Goal: Task Accomplishment & Management: Manage account settings

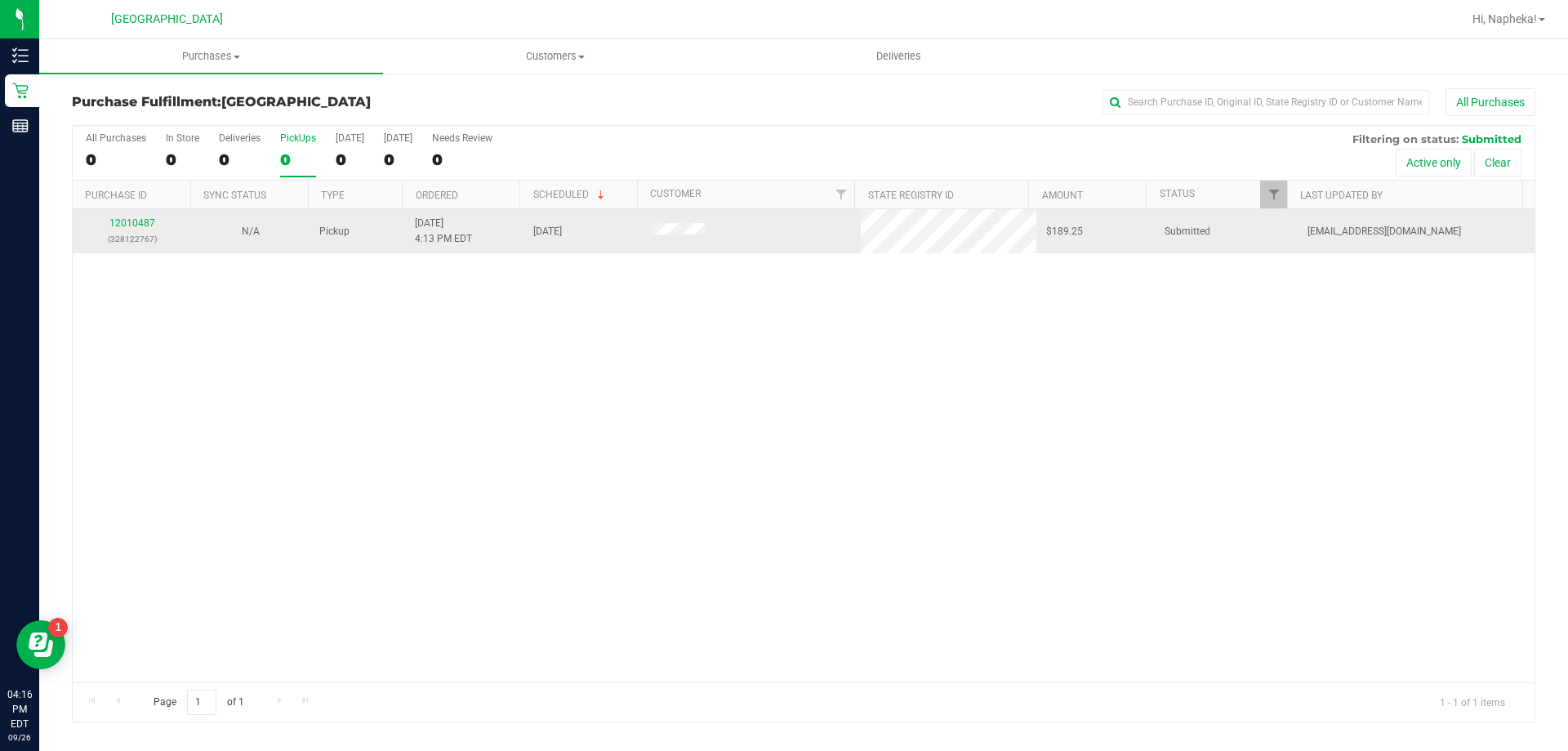
click at [137, 230] on div "12010487 (328122767)" at bounding box center [131, 231] width 99 height 31
click at [136, 222] on link "12010487" at bounding box center [132, 223] width 45 height 11
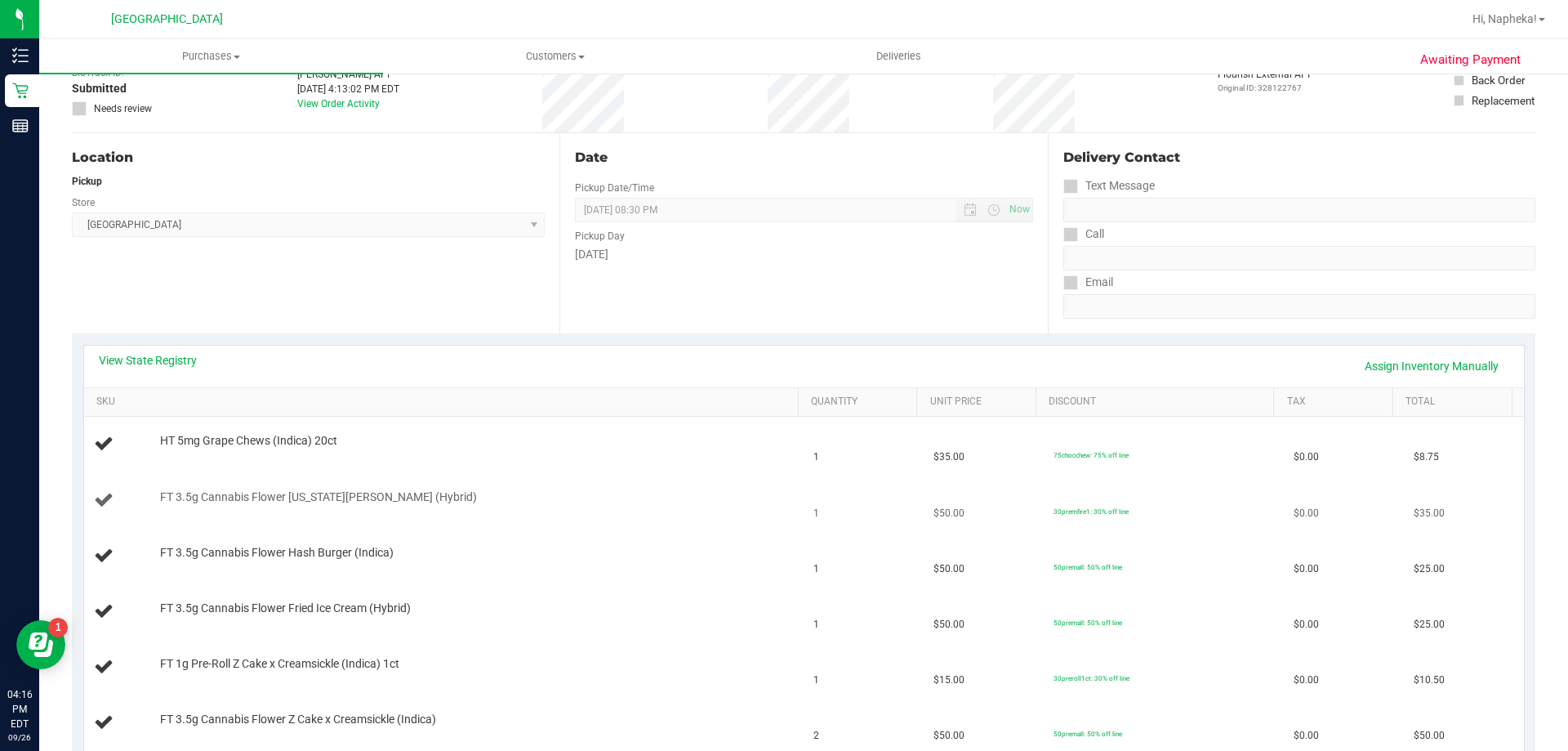
scroll to position [245, 0]
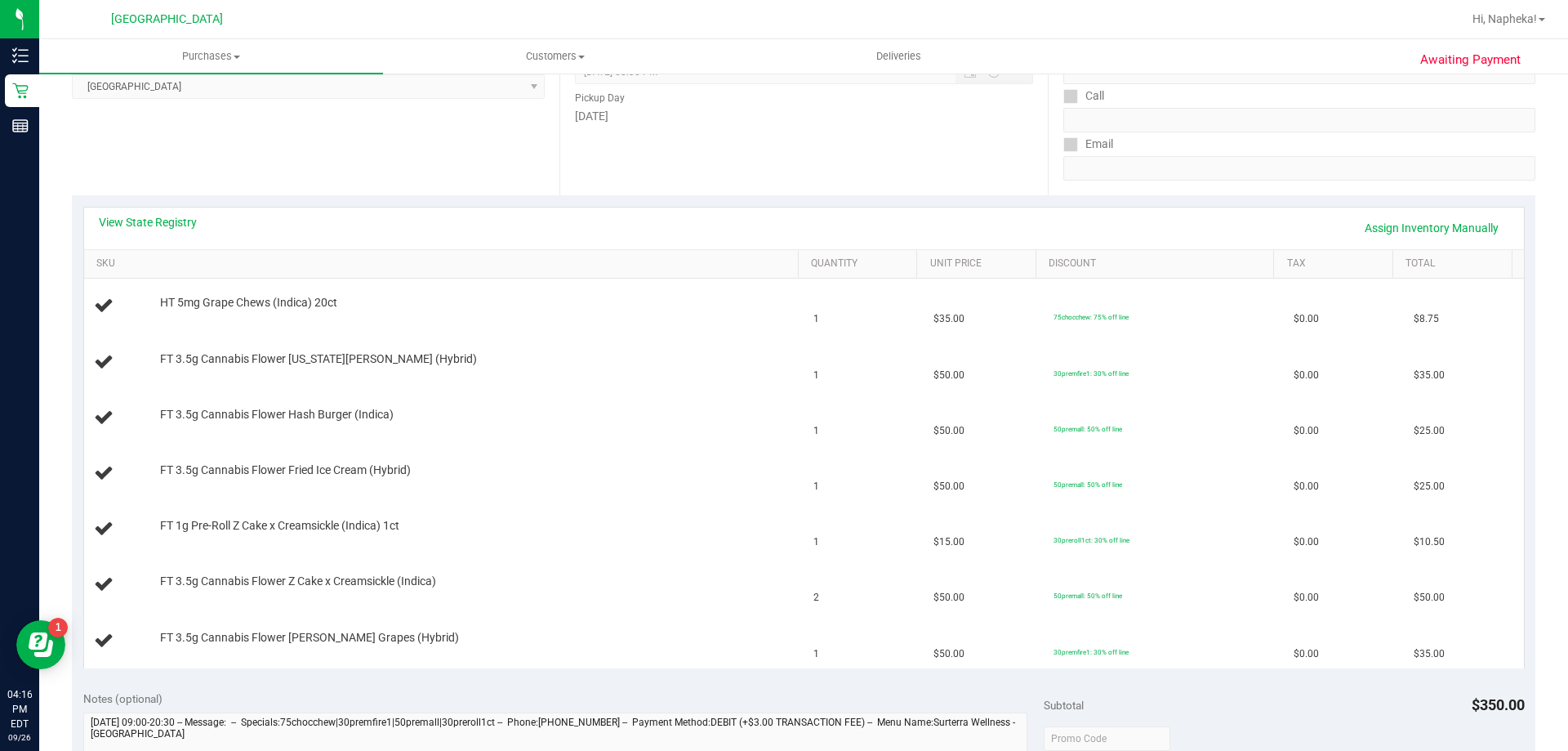
click at [179, 213] on div "View State Registry Assign Inventory Manually" at bounding box center [804, 228] width 1439 height 42
click at [177, 218] on link "View State Registry" at bounding box center [147, 222] width 98 height 16
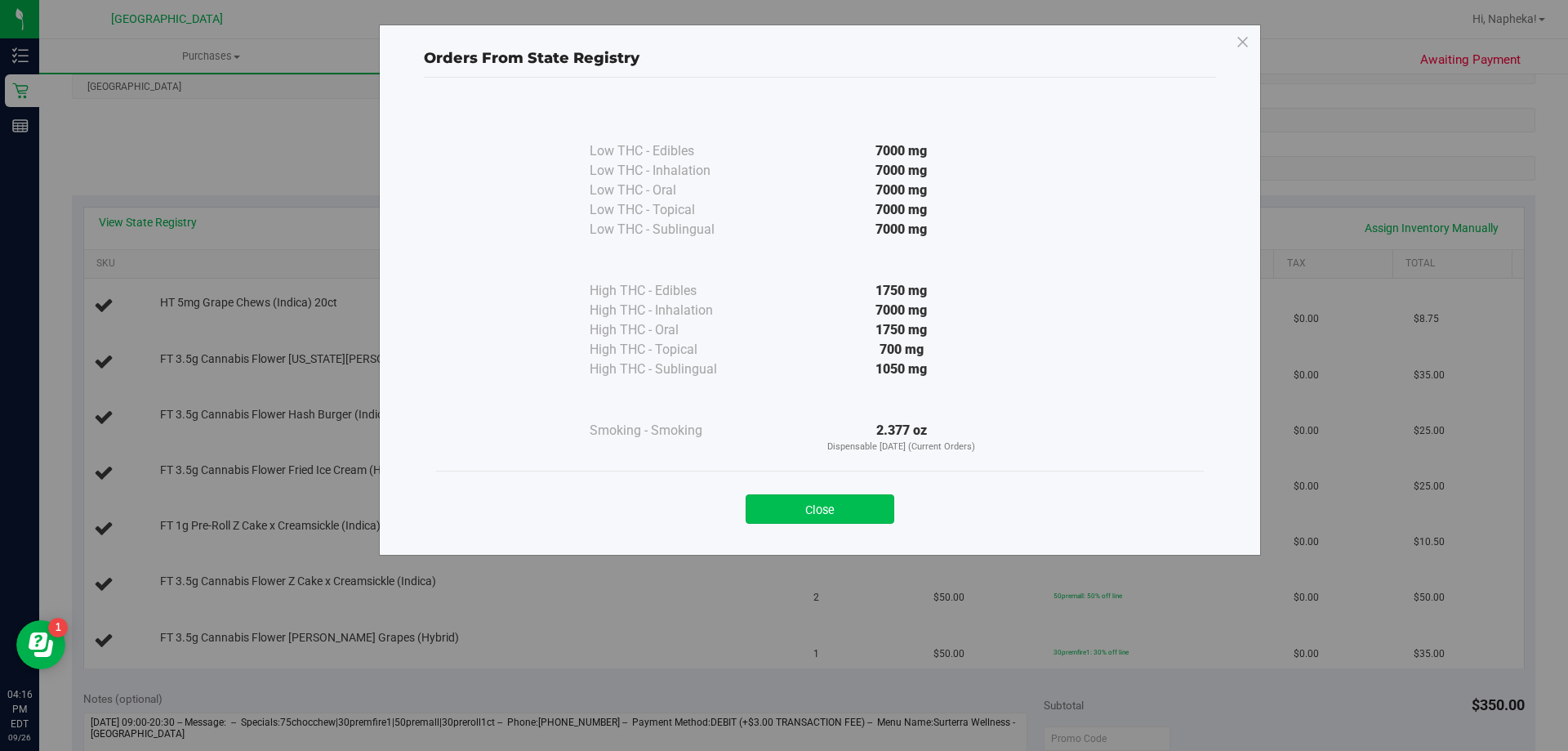
click at [822, 506] on button "Close" at bounding box center [819, 509] width 148 height 29
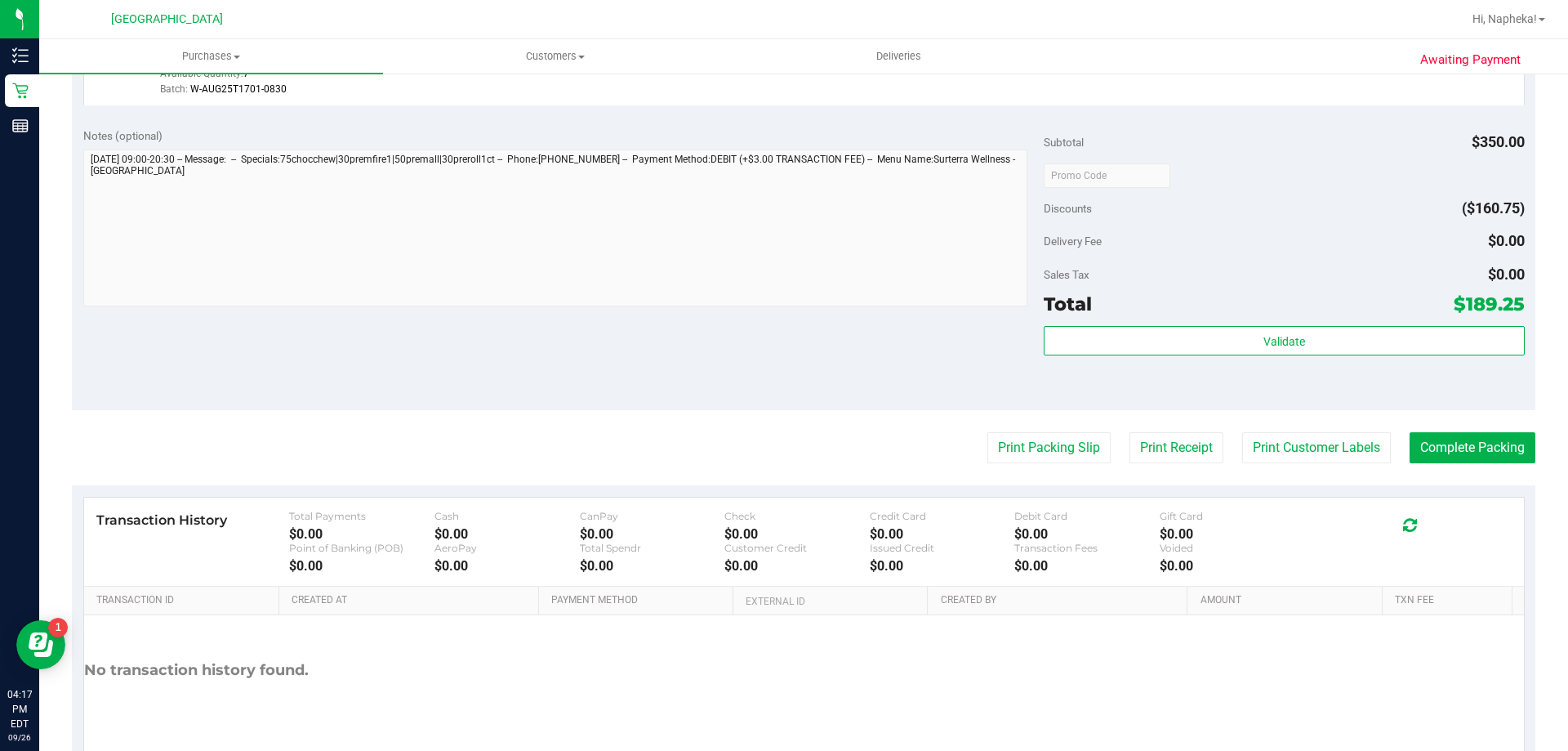
scroll to position [1107, 0]
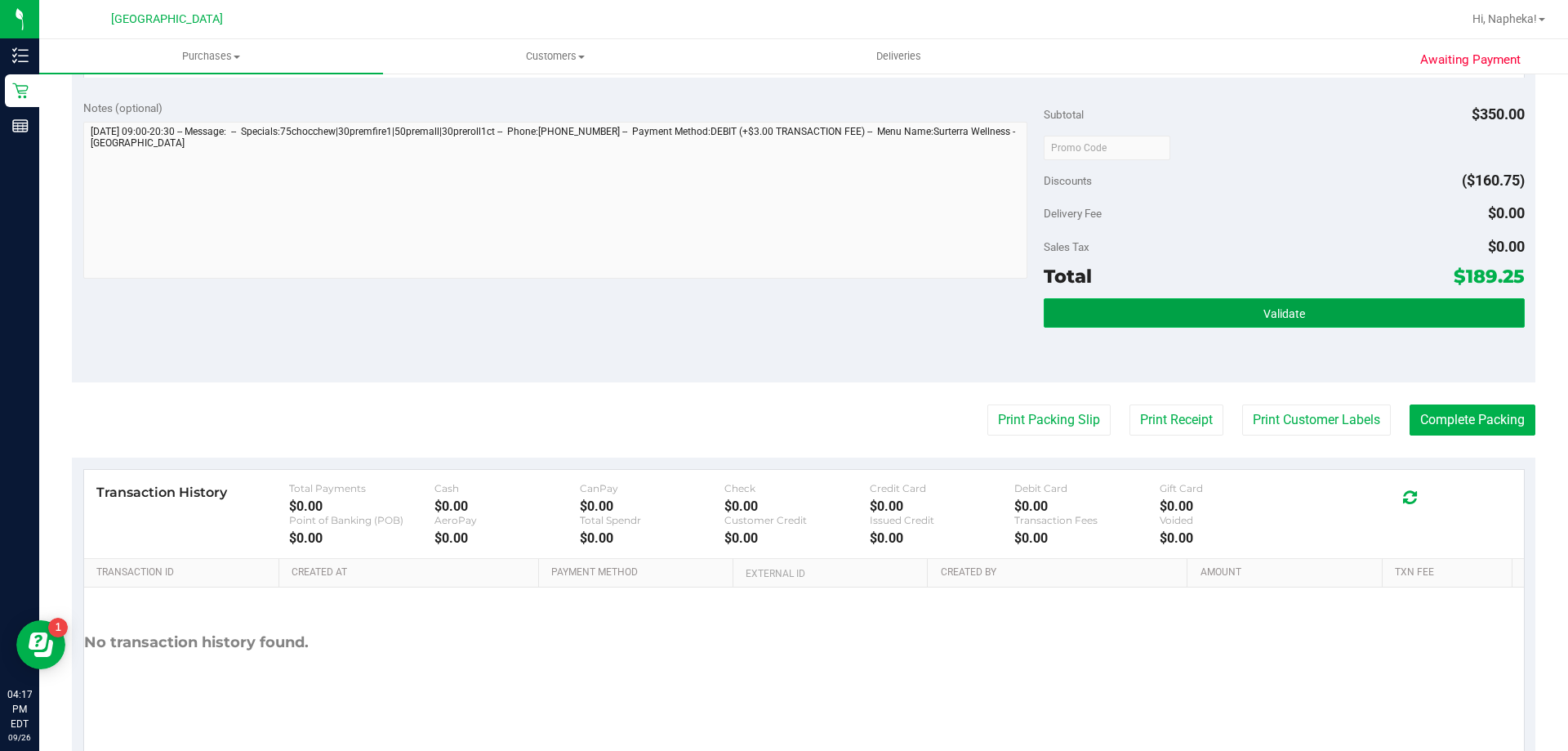
click at [1382, 298] on button "Validate" at bounding box center [1284, 313] width 480 height 29
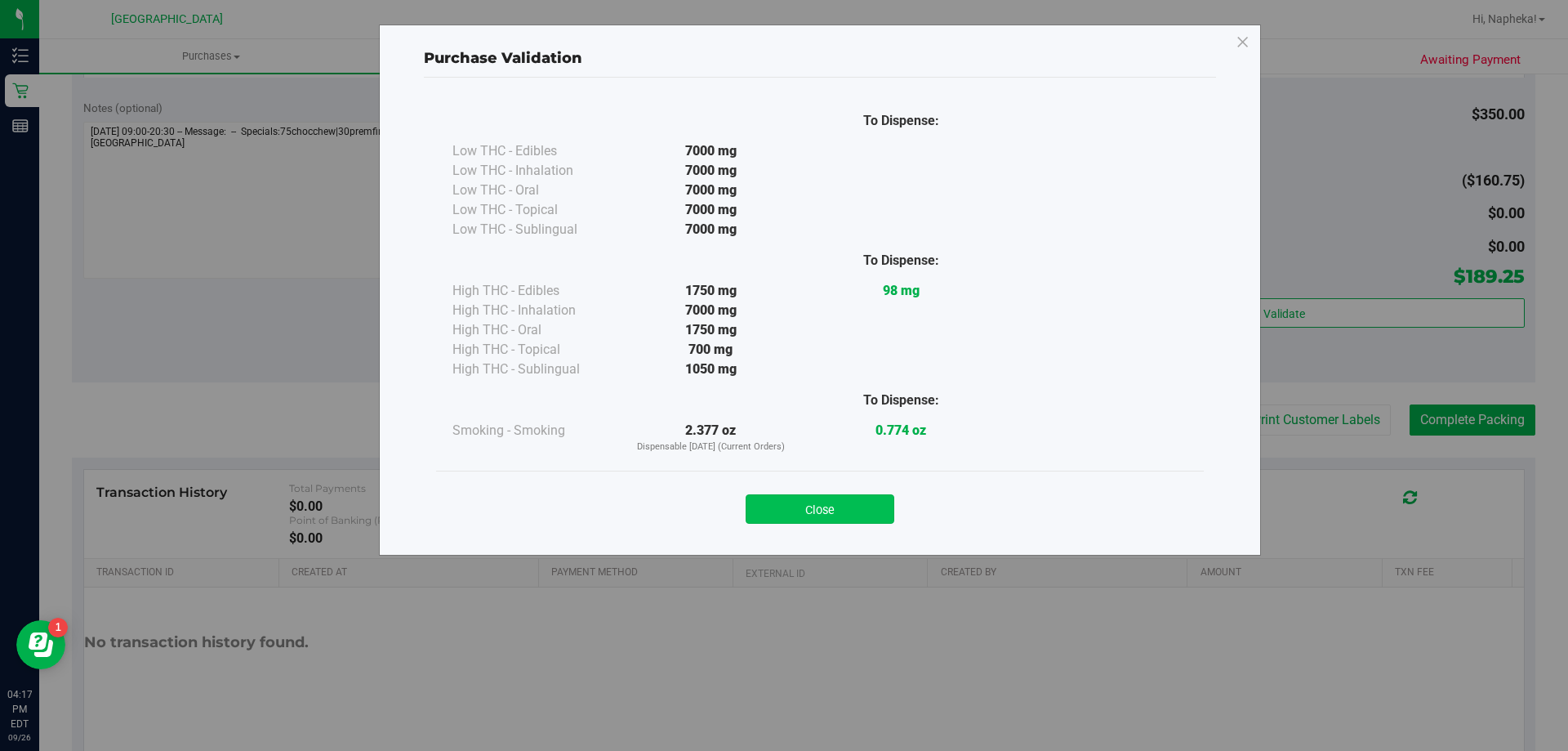
click at [835, 502] on button "Close" at bounding box center [819, 509] width 148 height 29
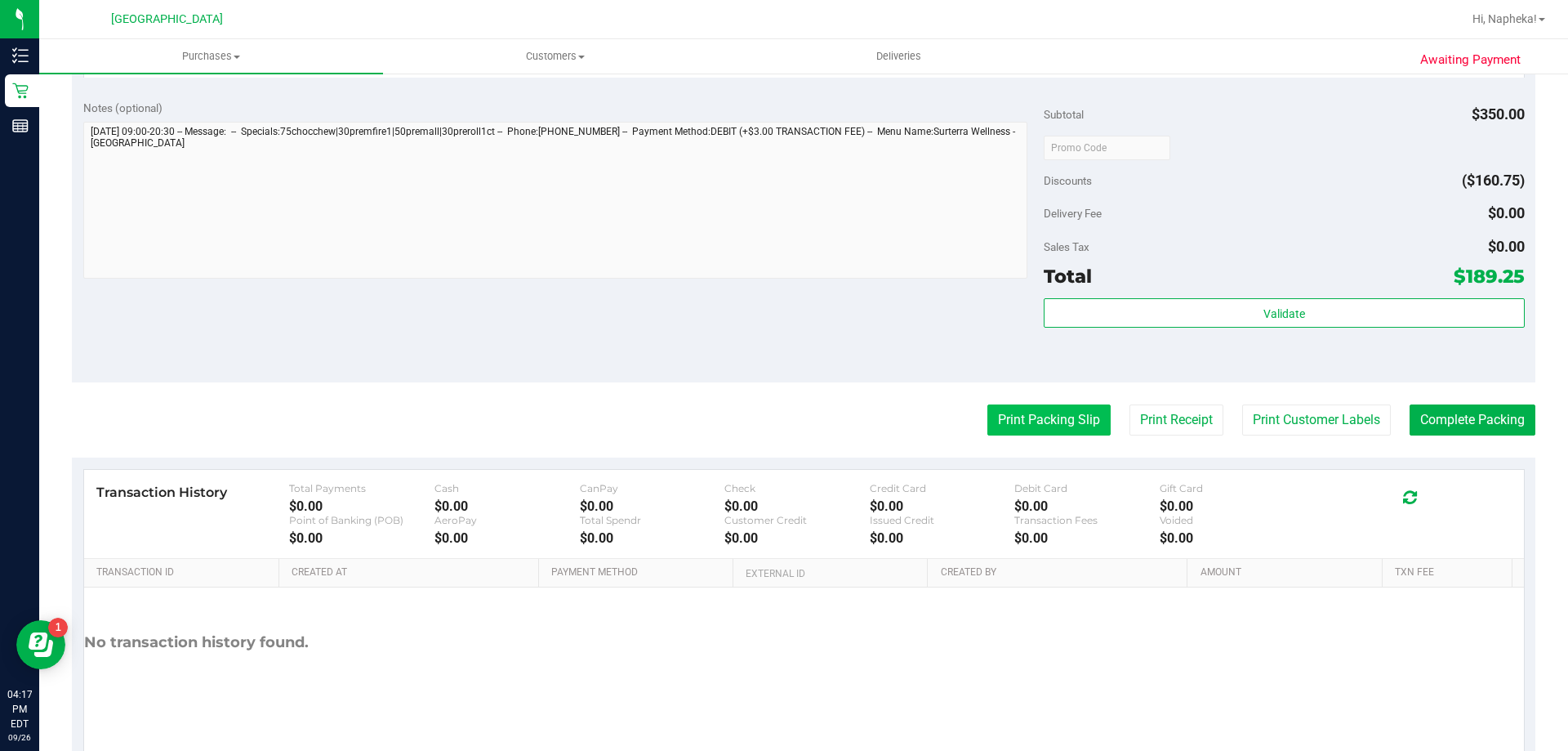
click at [1049, 414] on button "Print Packing Slip" at bounding box center [1049, 420] width 123 height 31
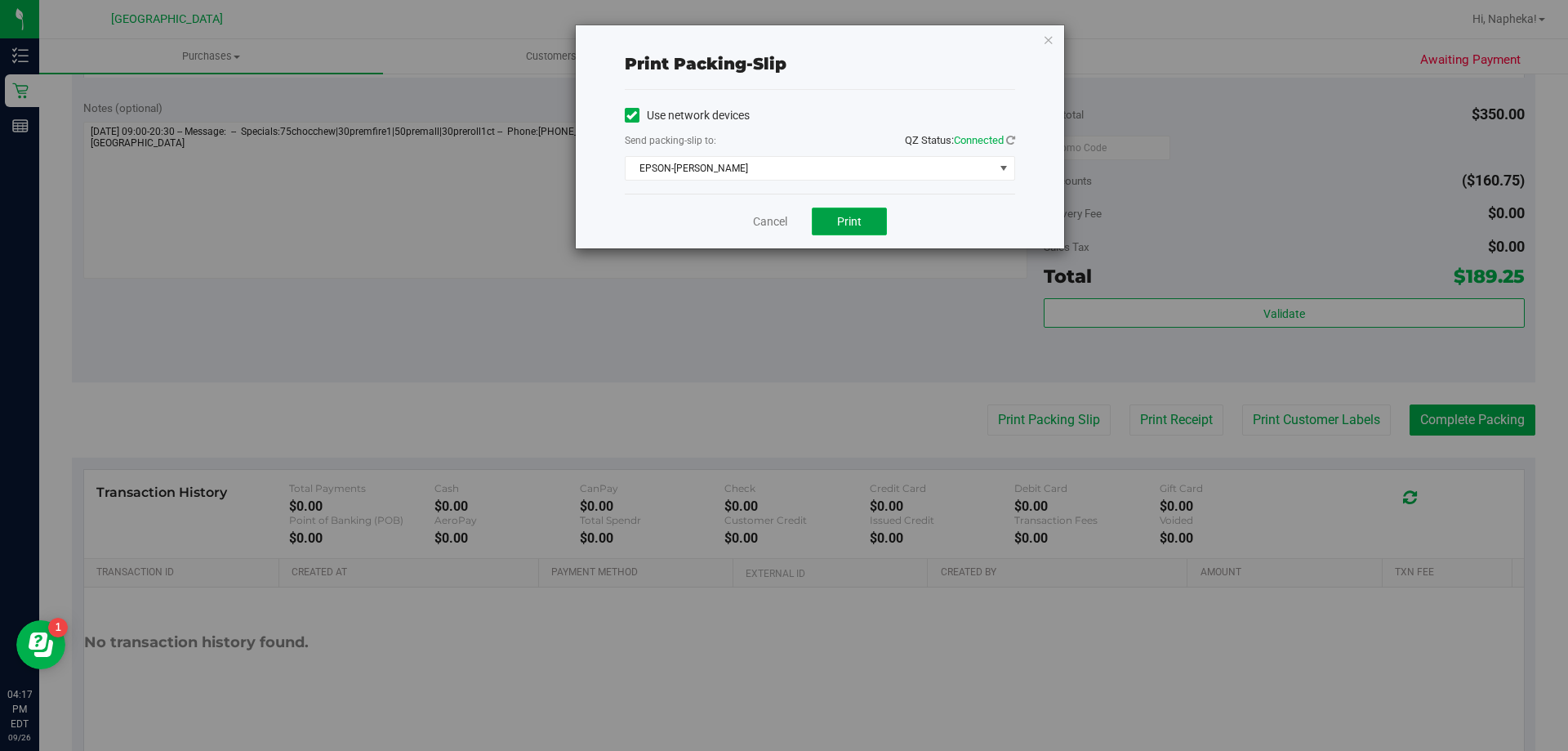
click at [830, 216] on button "Print" at bounding box center [849, 221] width 75 height 27
click at [753, 222] on link "Cancel" at bounding box center [770, 222] width 34 height 17
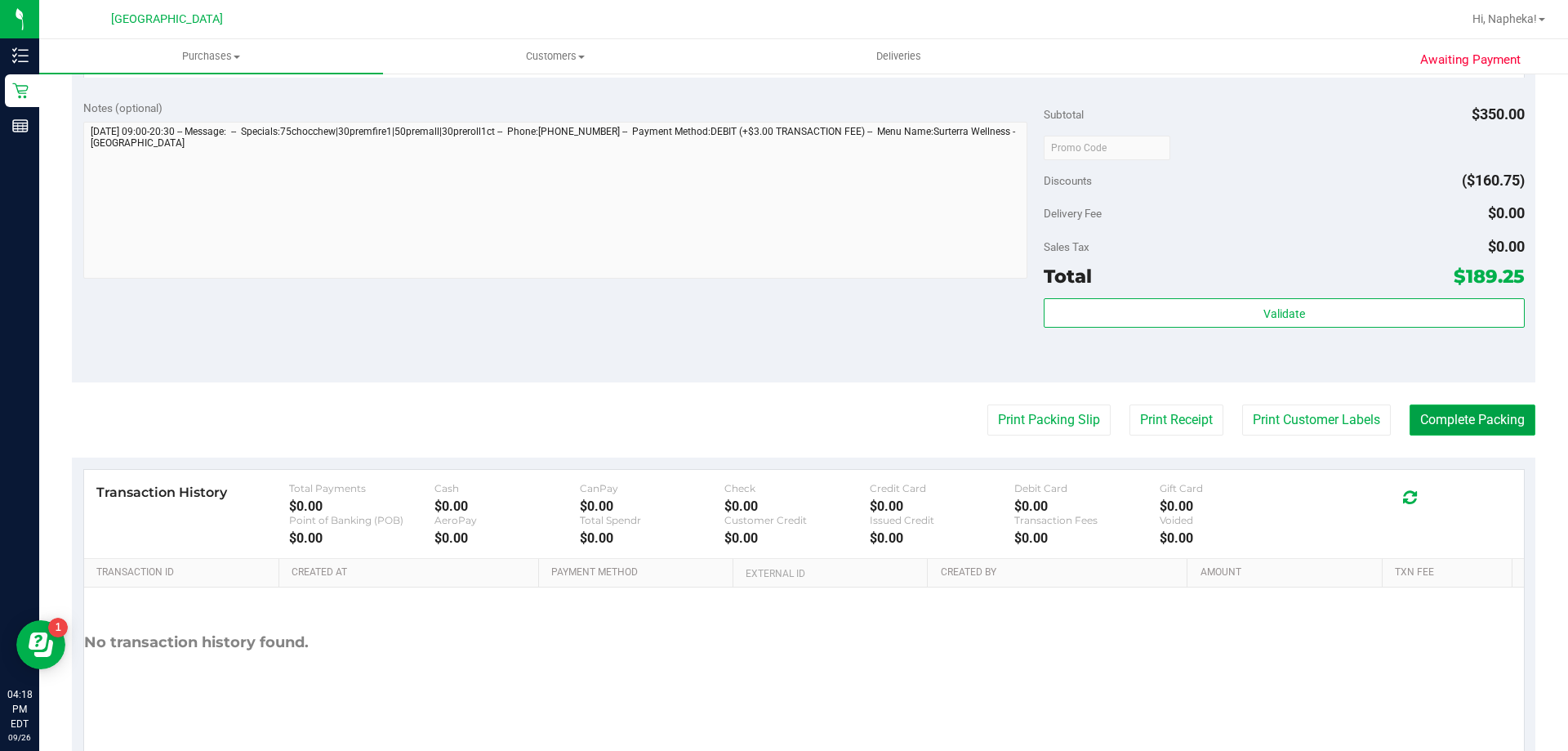
click at [1489, 411] on button "Complete Packing" at bounding box center [1472, 420] width 126 height 31
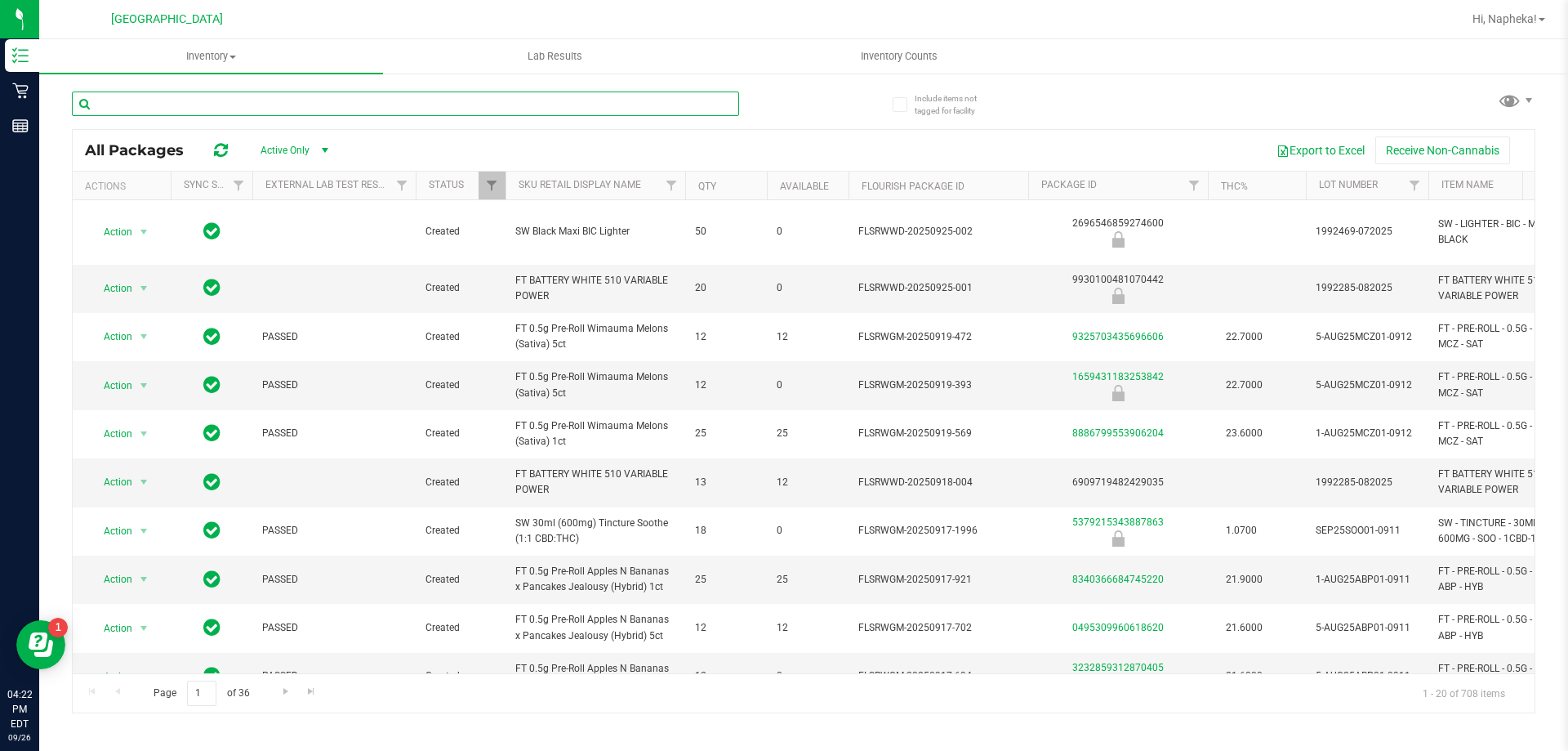
click at [224, 104] on input "text" at bounding box center [405, 104] width 667 height 25
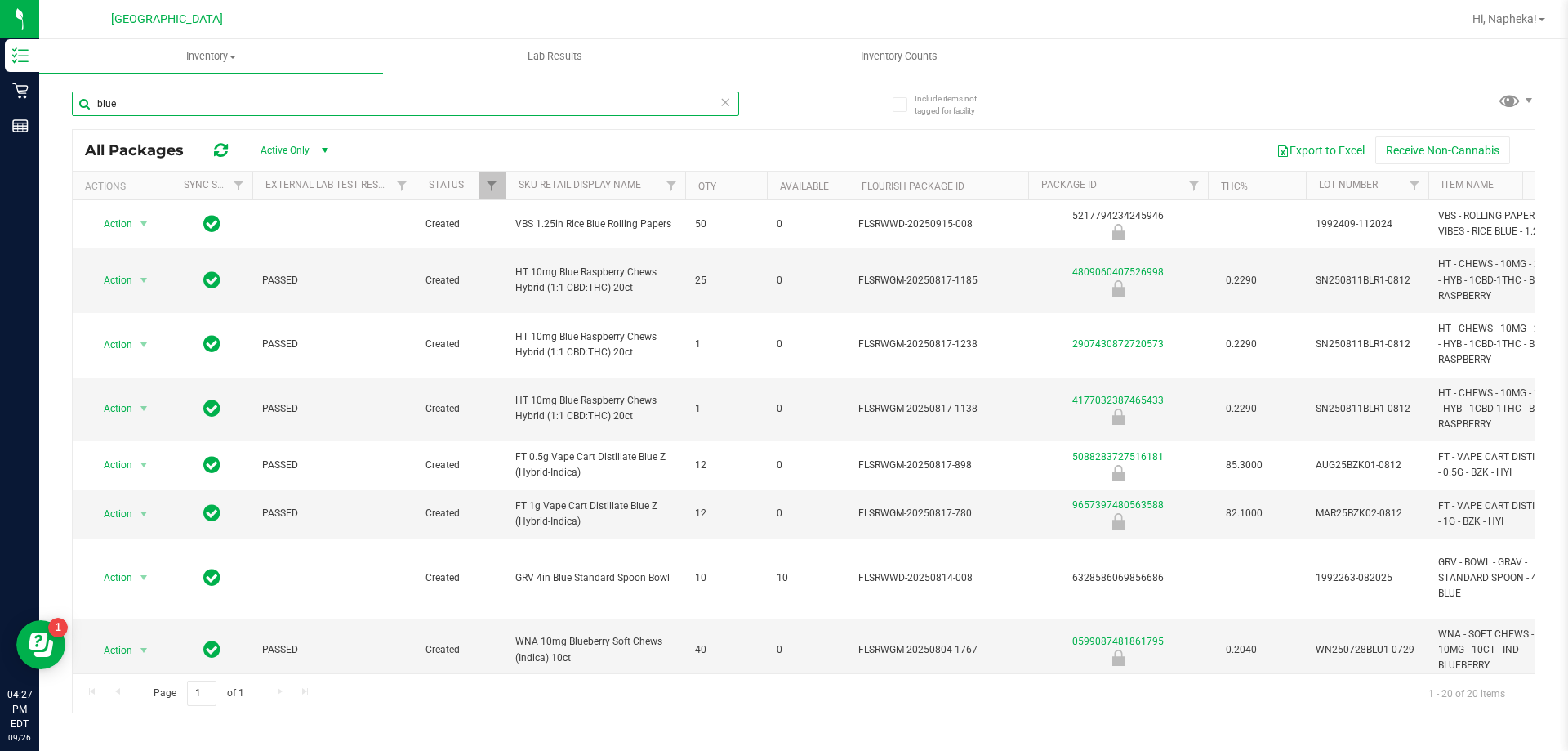
type input "blue"
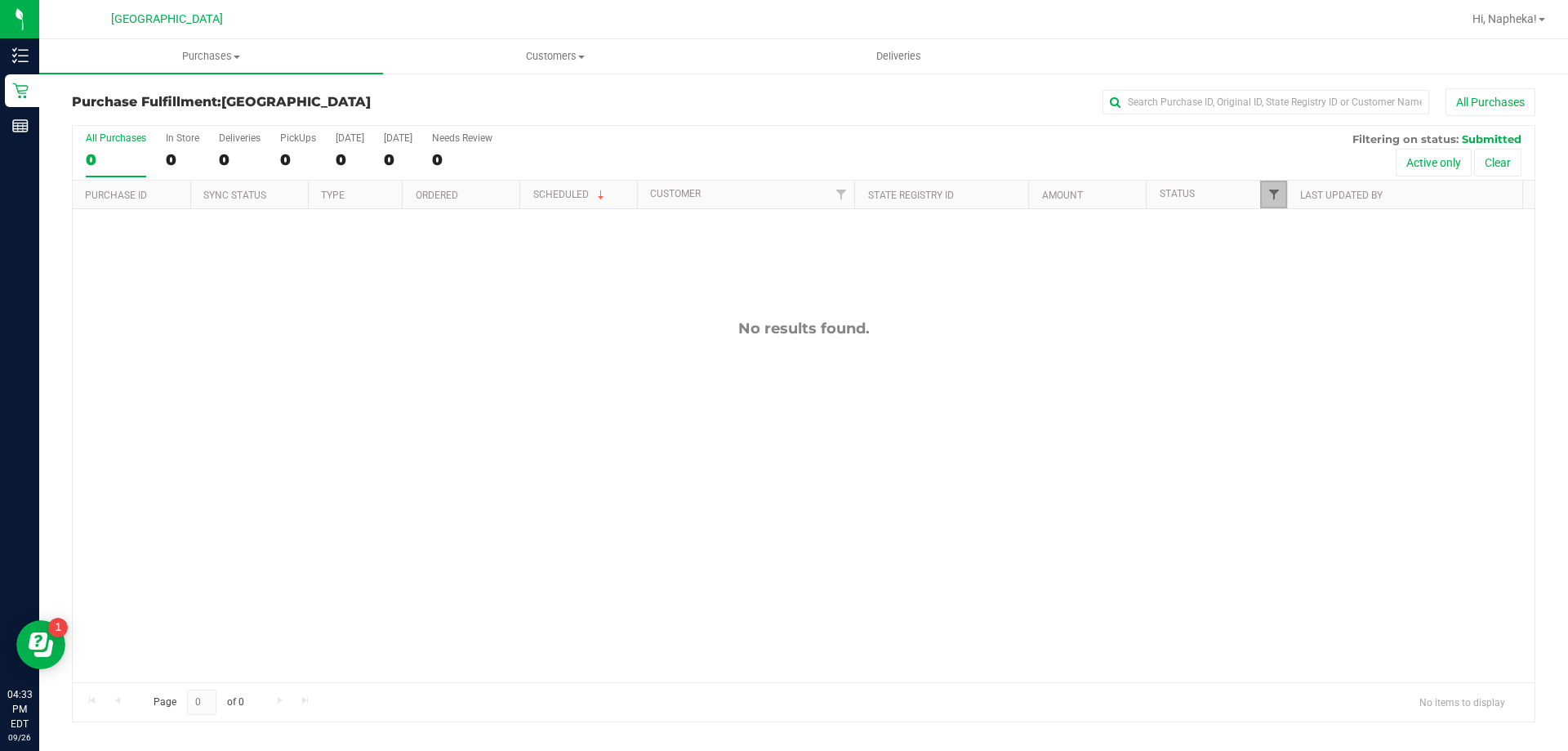
click at [1275, 197] on span "Filter" at bounding box center [1273, 194] width 13 height 13
click at [1306, 370] on span "Packed" at bounding box center [1310, 375] width 32 height 9
click at [1287, 369] on input "Packed" at bounding box center [1282, 375] width 10 height 10
checkbox input "true"
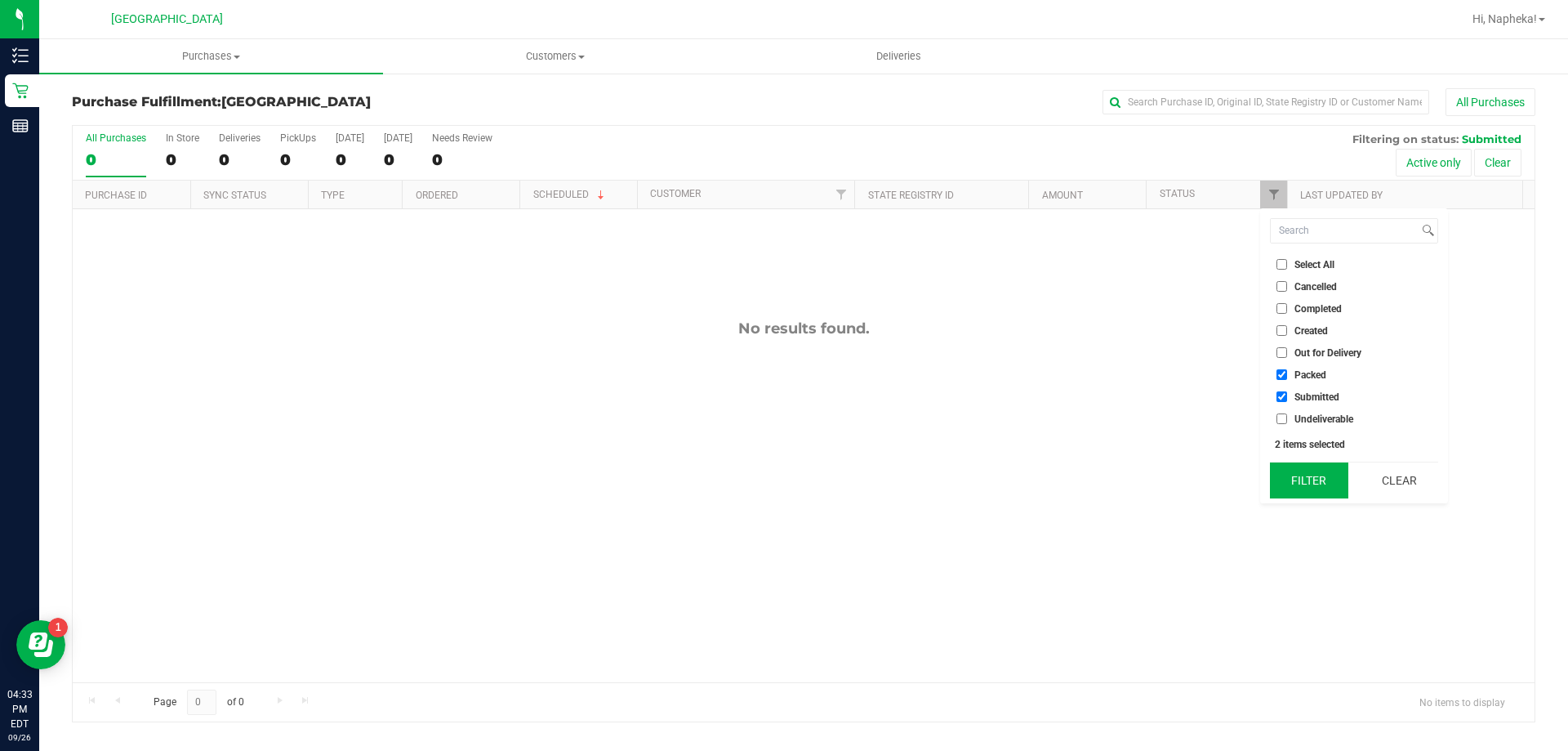
click at [1313, 478] on button "Filter" at bounding box center [1308, 480] width 78 height 36
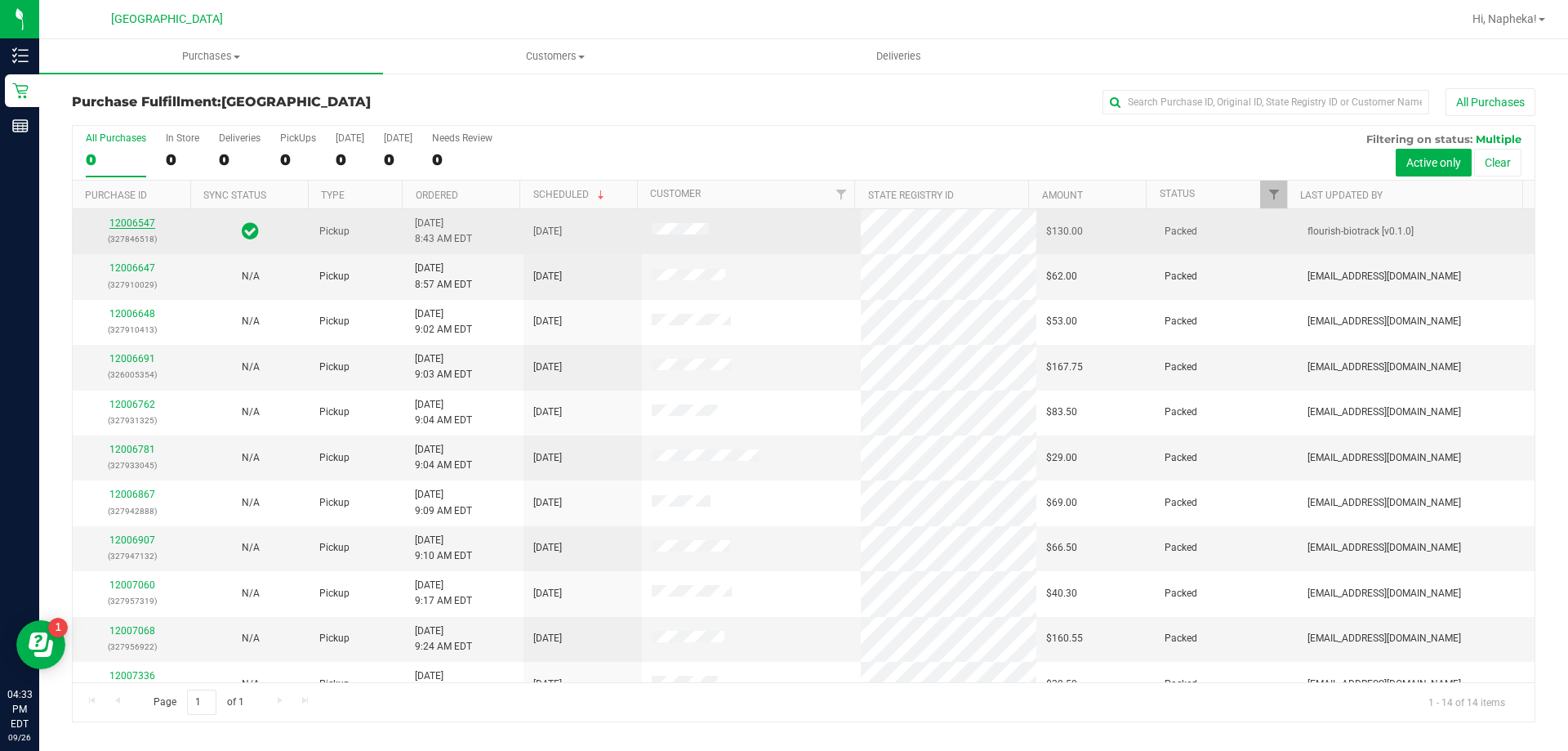
click at [130, 220] on link "12006547" at bounding box center [132, 223] width 45 height 11
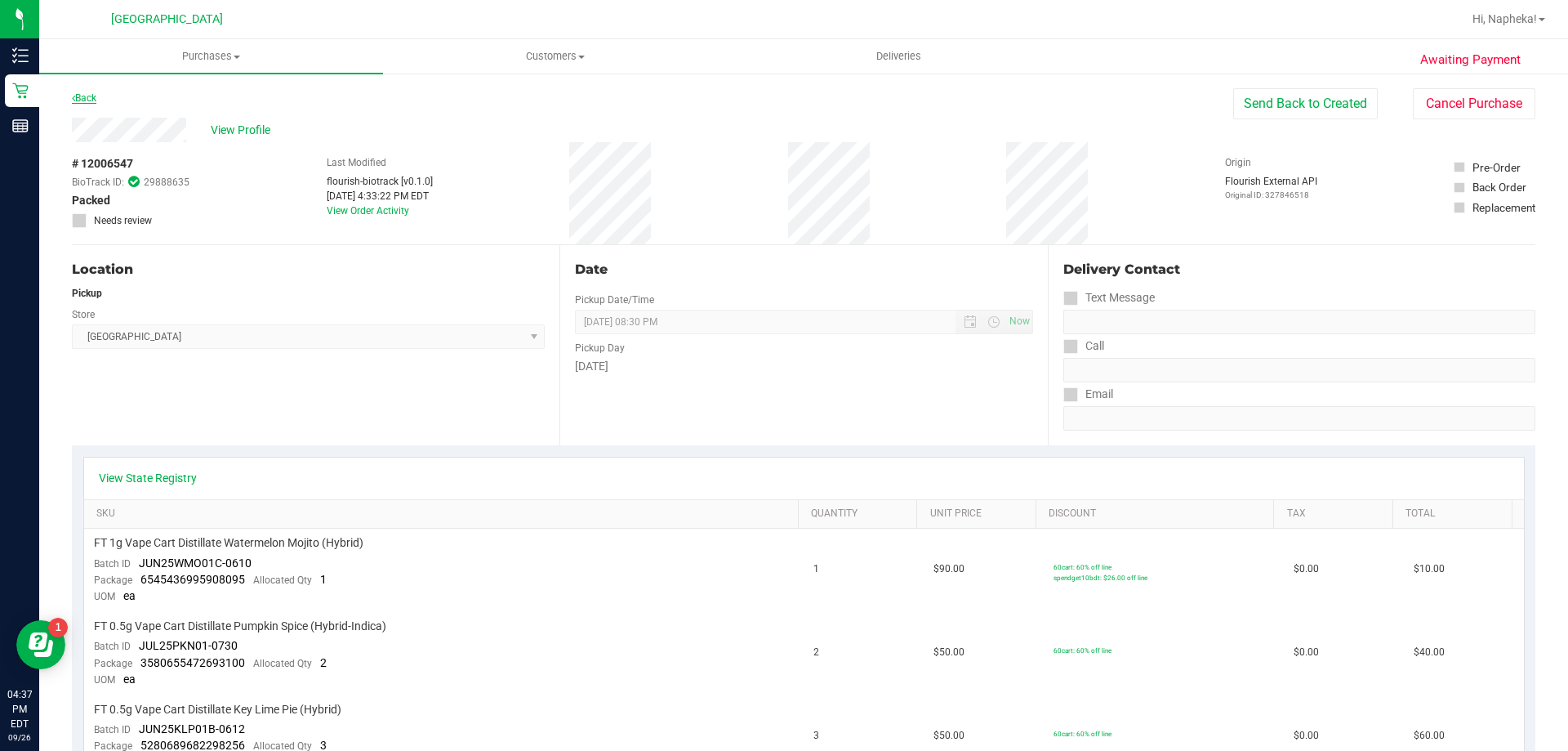
click at [74, 98] on icon at bounding box center [74, 98] width 3 height 9
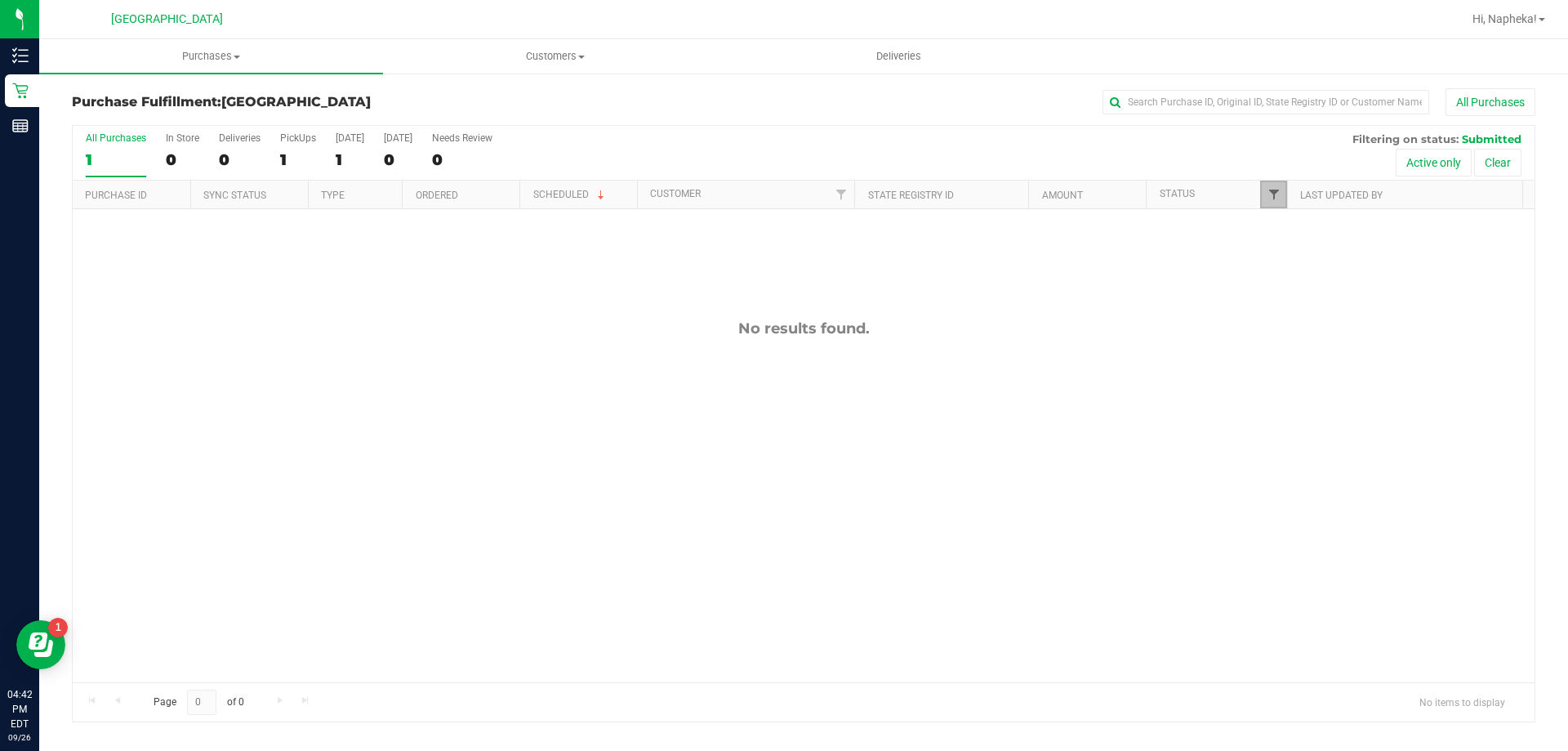
click at [1272, 188] on span "Filter" at bounding box center [1273, 194] width 13 height 13
click at [1291, 373] on label "Packed" at bounding box center [1302, 375] width 50 height 10
click at [1287, 373] on input "Packed" at bounding box center [1282, 375] width 10 height 10
checkbox input "true"
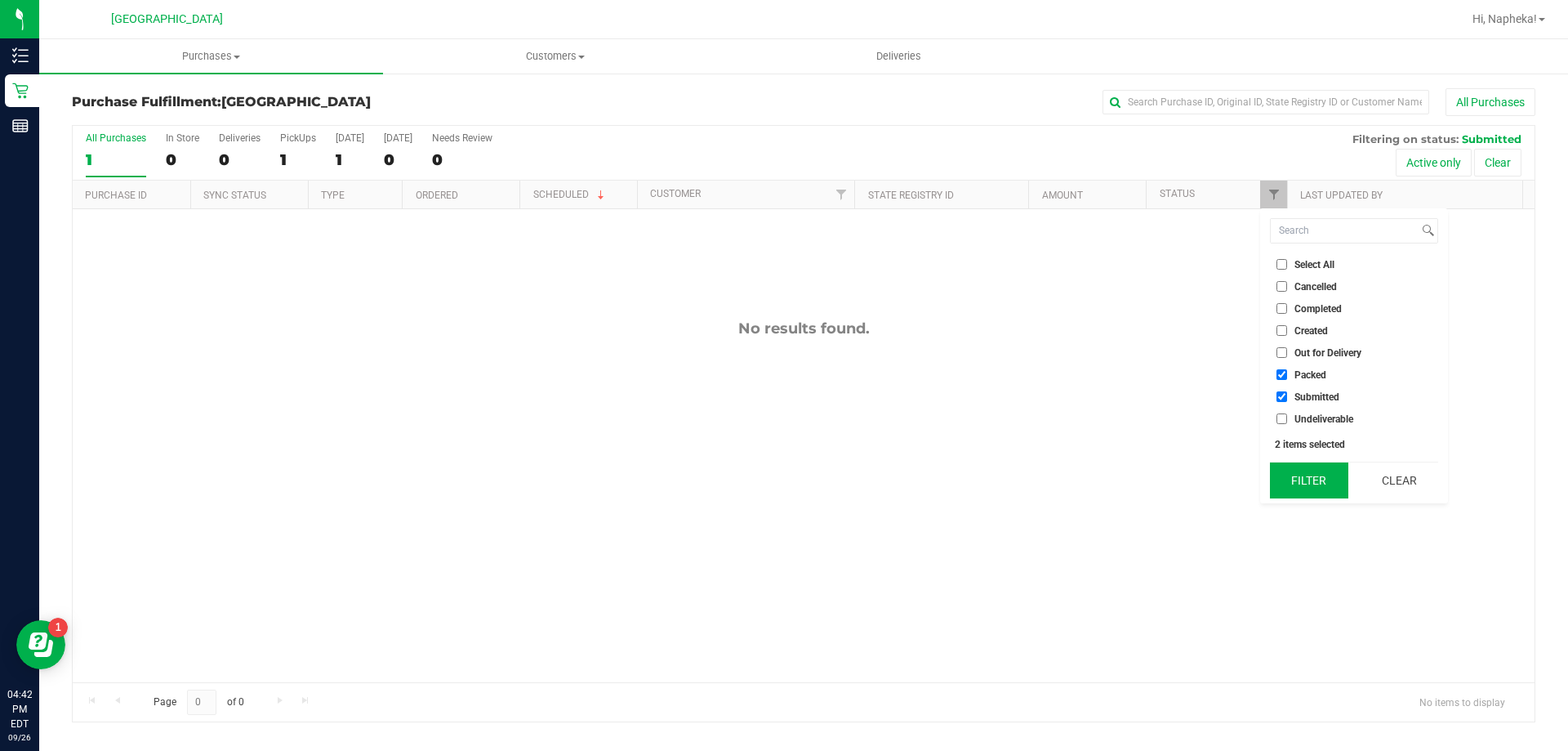
click at [1303, 478] on button "Filter" at bounding box center [1308, 480] width 78 height 36
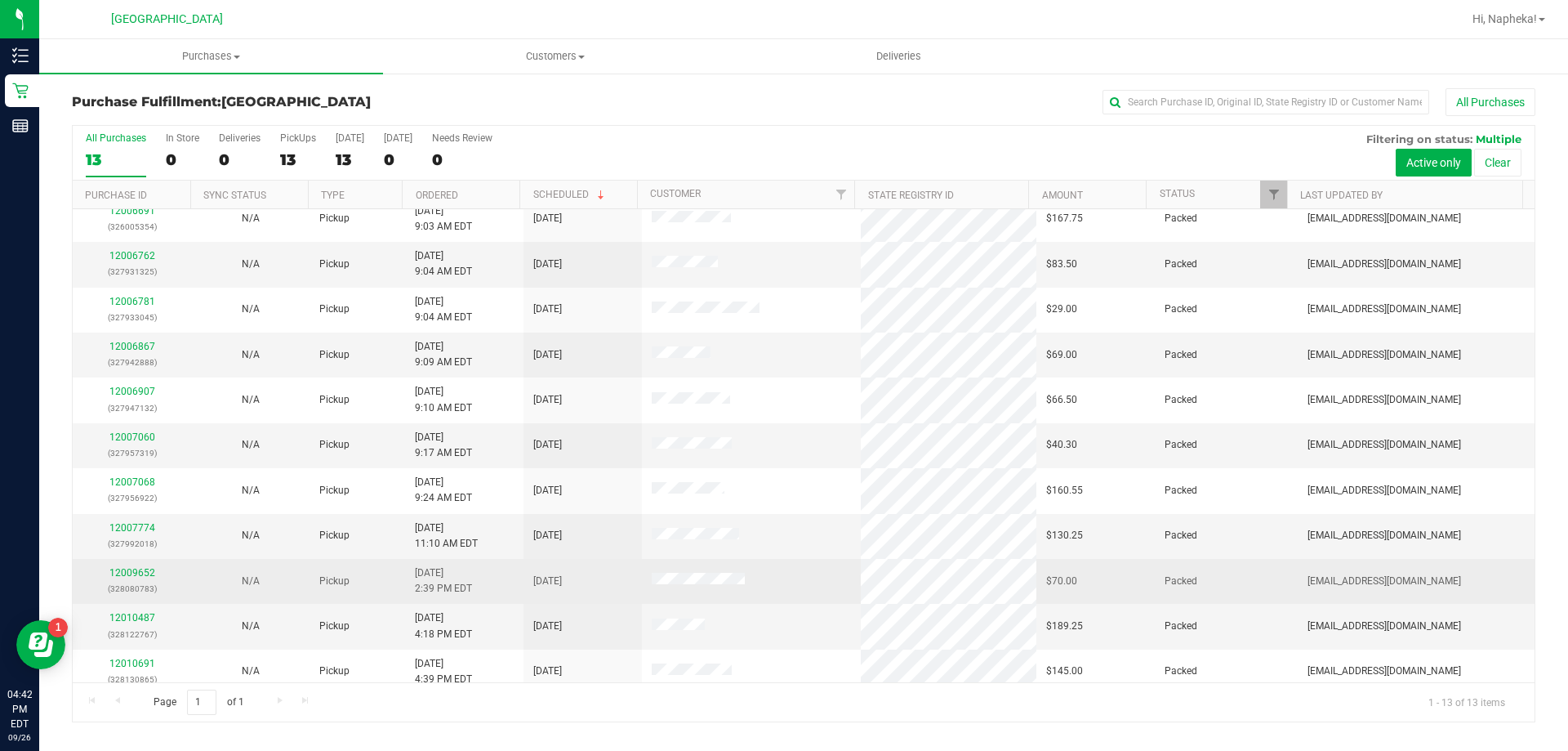
scroll to position [114, 0]
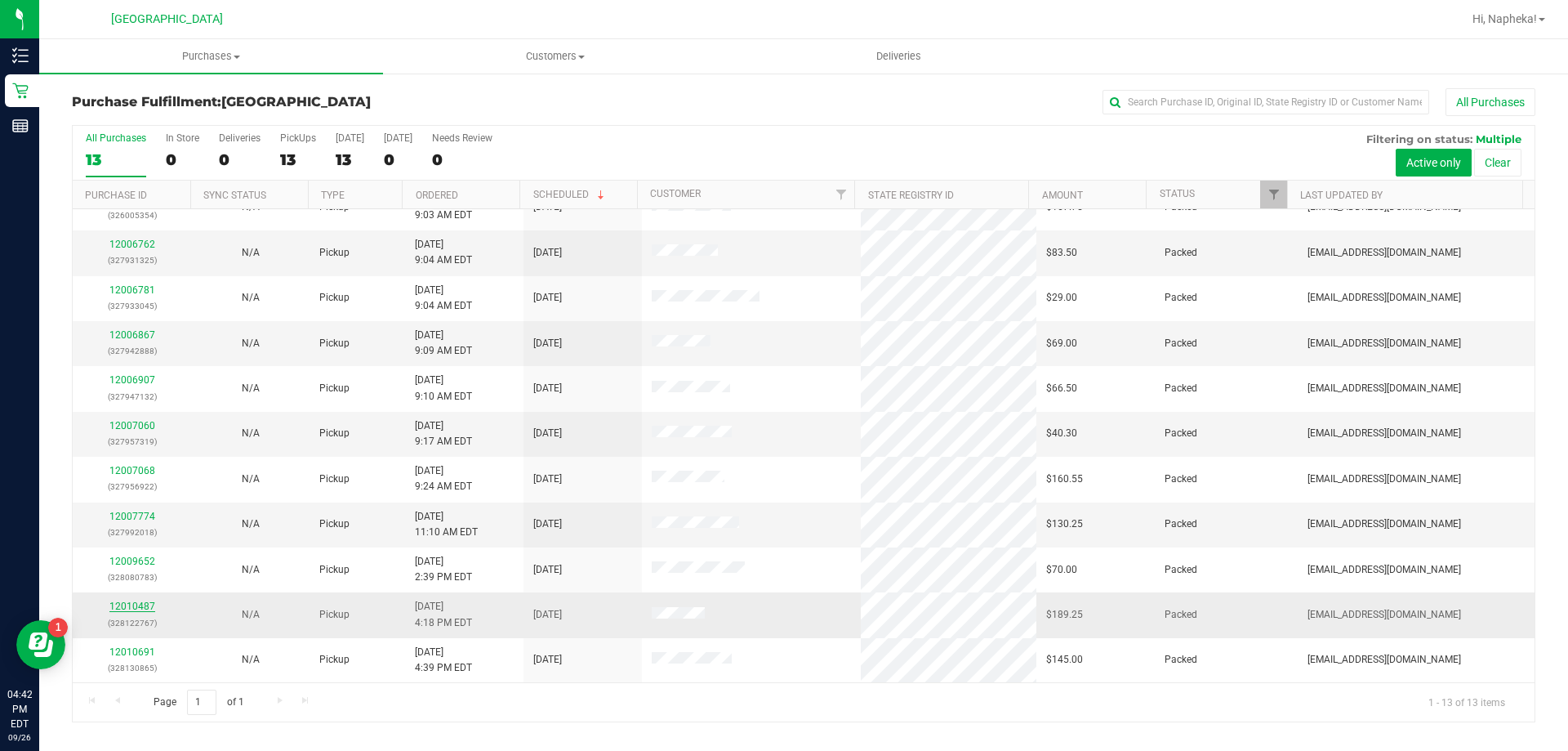
click at [138, 605] on link "12010487" at bounding box center [132, 606] width 45 height 11
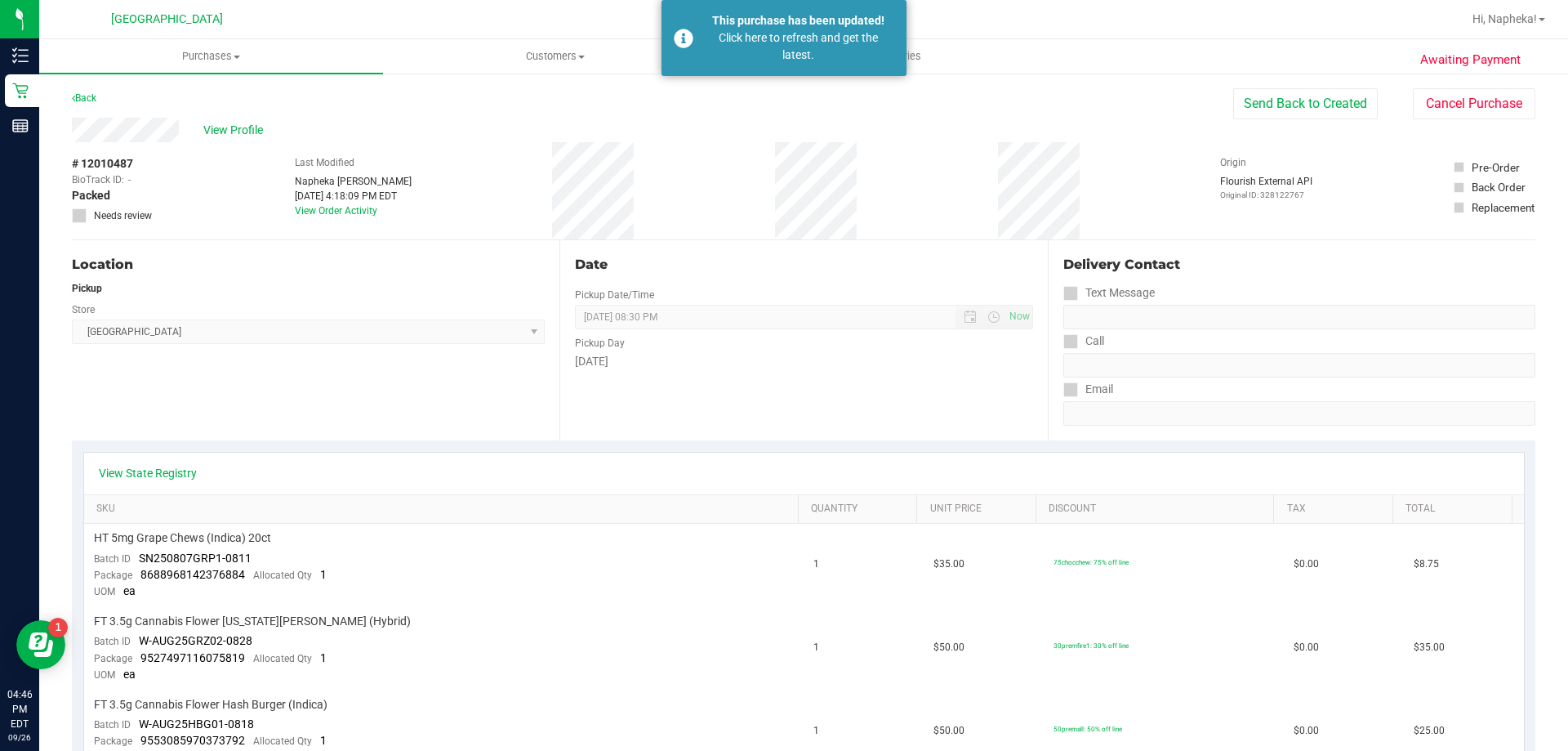
click at [101, 96] on div "Back Send Back to Created Cancel Purchase" at bounding box center [804, 103] width 1463 height 29
click at [83, 93] on link "Back" at bounding box center [84, 98] width 25 height 11
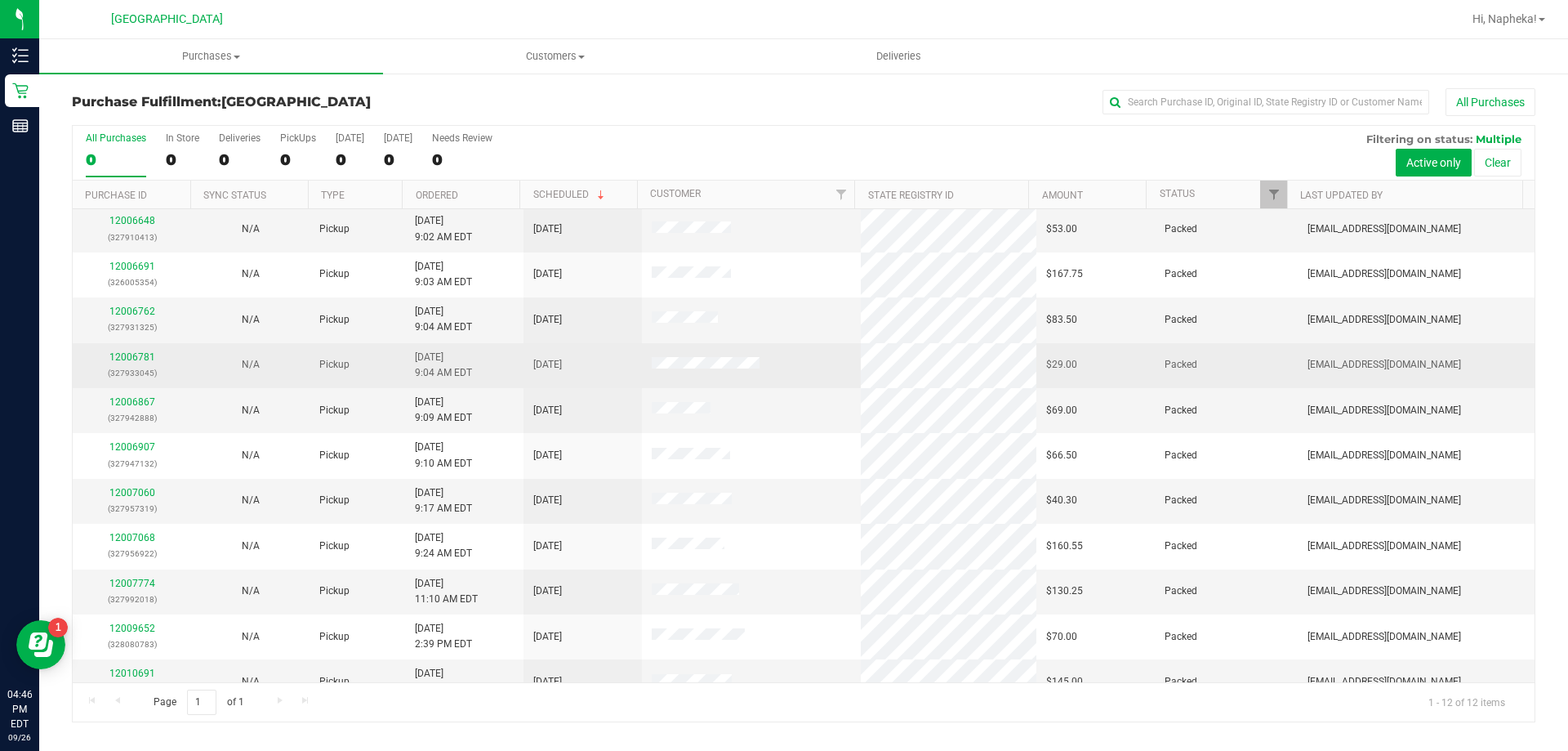
scroll to position [69, 0]
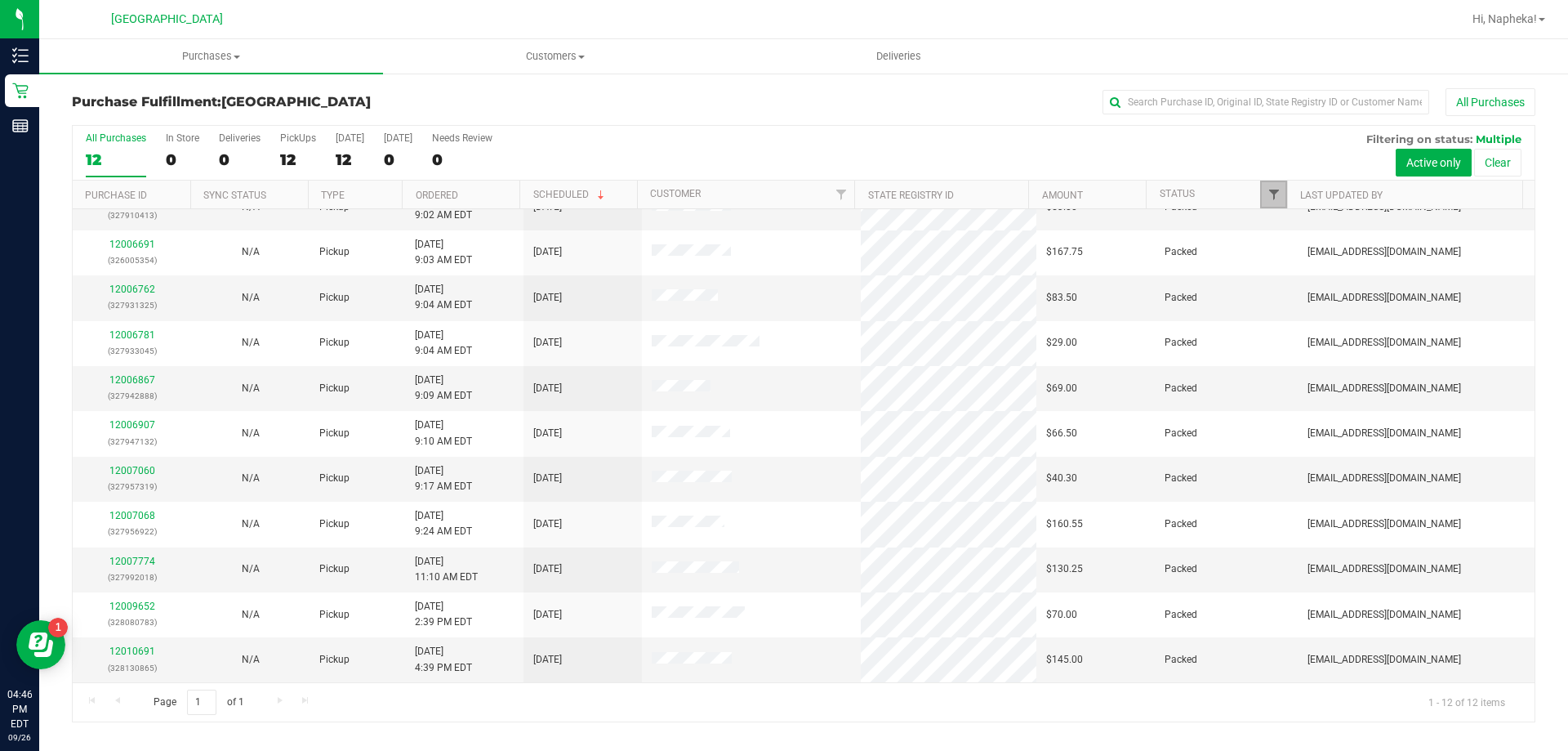
click at [1273, 194] on span "Filter" at bounding box center [1273, 194] width 13 height 13
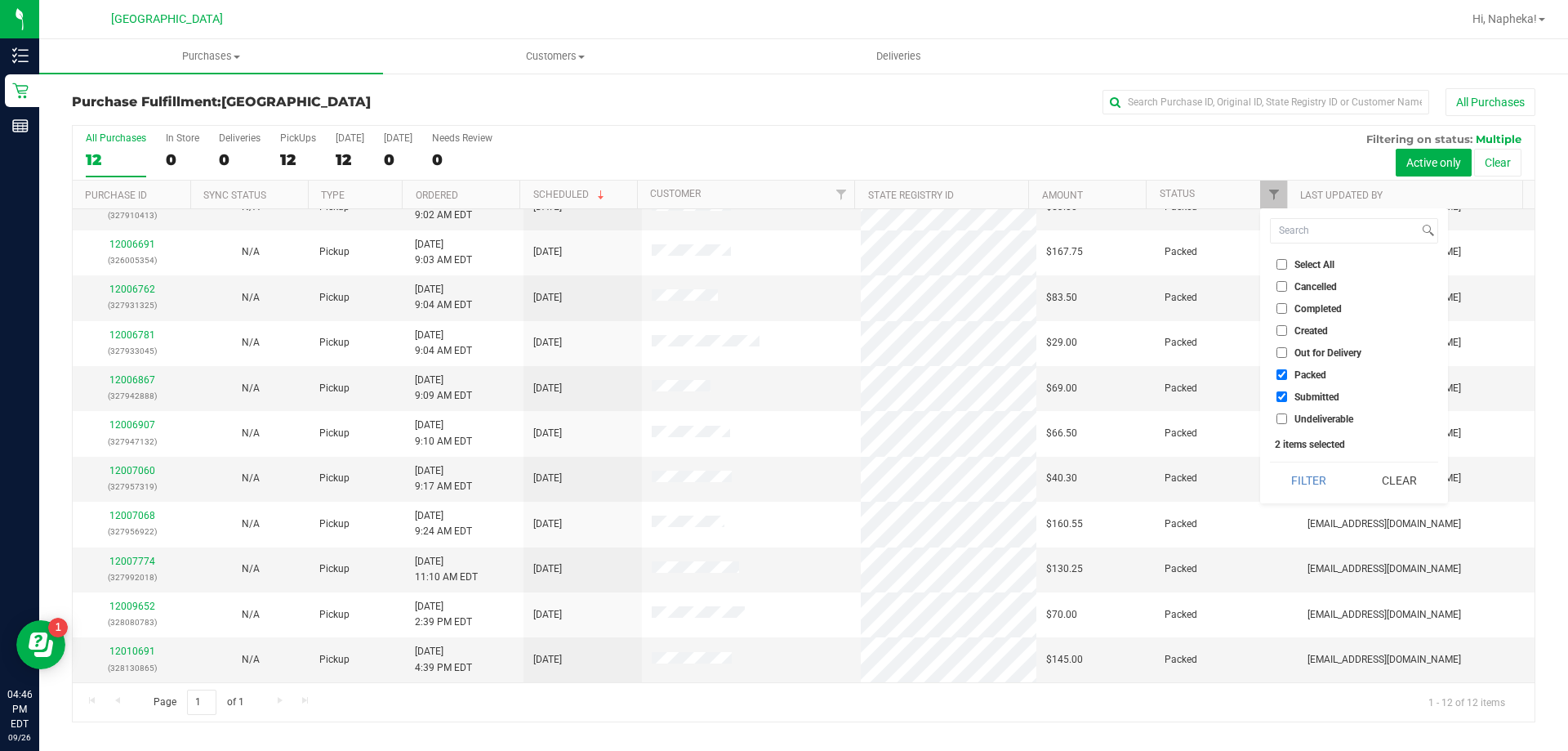
click at [1296, 374] on span "Packed" at bounding box center [1310, 375] width 32 height 9
click at [1287, 374] on input "Packed" at bounding box center [1282, 375] width 10 height 10
checkbox input "false"
click at [1297, 474] on button "Filter" at bounding box center [1308, 480] width 78 height 36
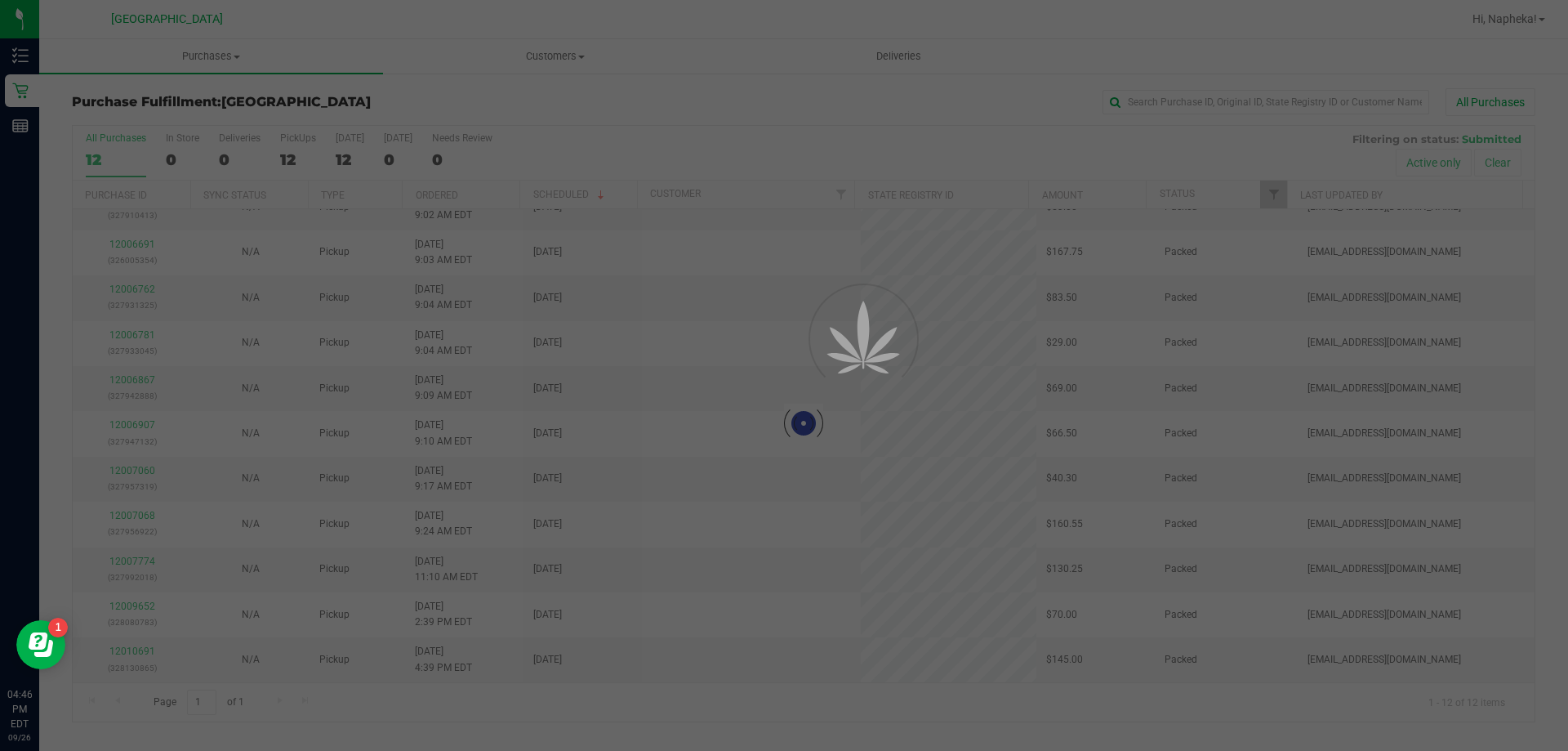
scroll to position [0, 0]
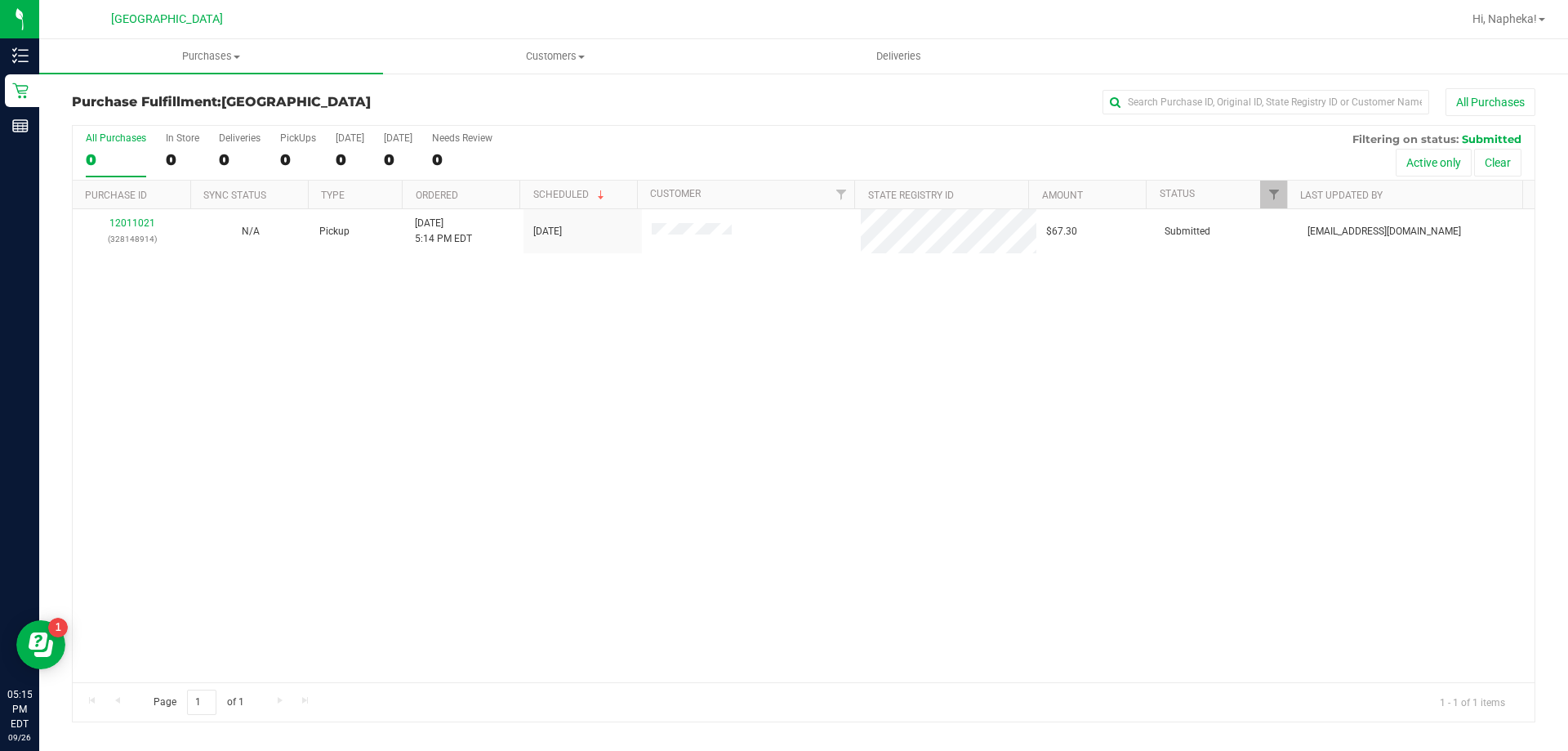
click at [238, 454] on div "12011021 (328148914) N/A Pickup 9/26/2025 5:14 PM EDT 9/26/2025 $67.30 Submitte…" at bounding box center [804, 446] width 1462 height 473
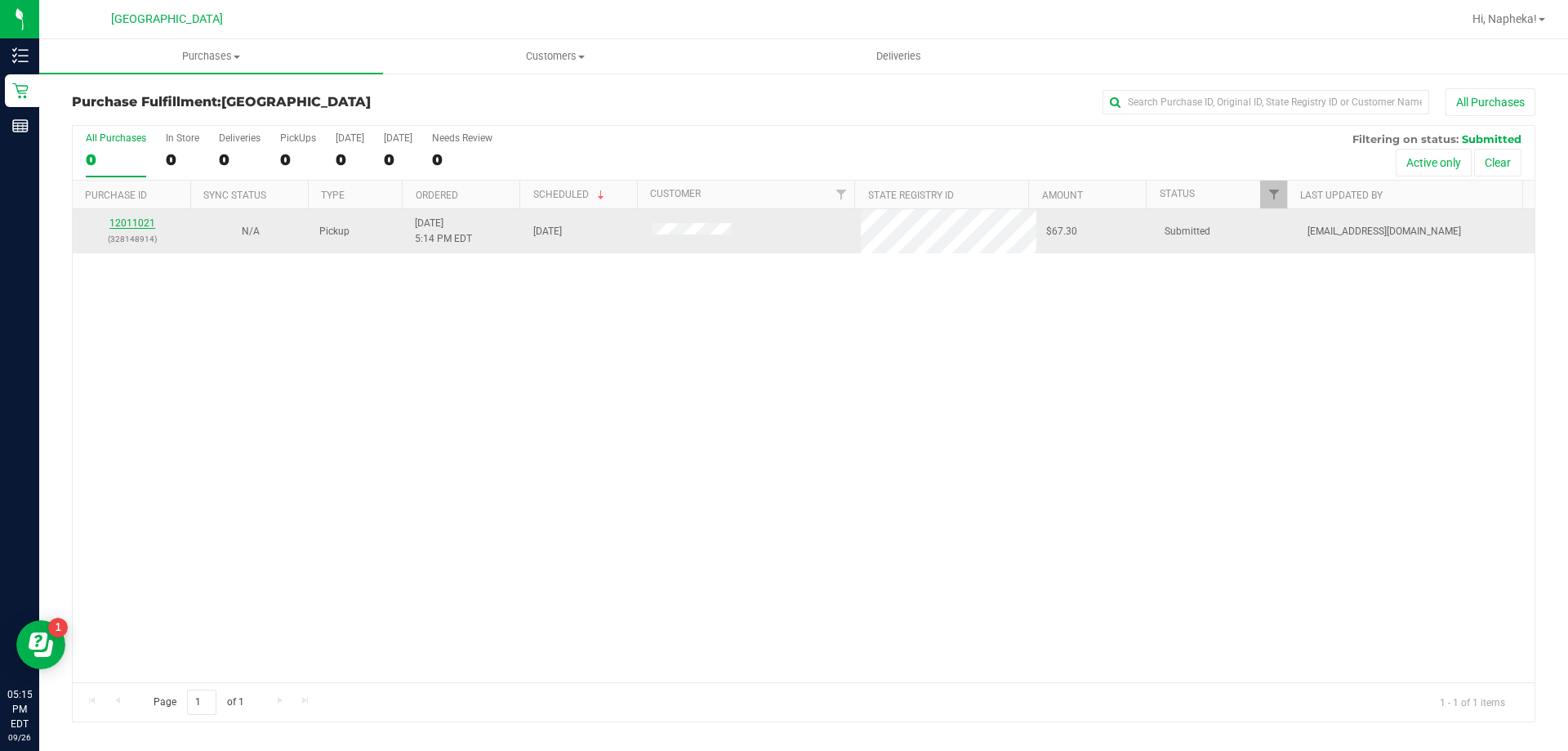
click at [137, 225] on link "12011021" at bounding box center [132, 223] width 45 height 11
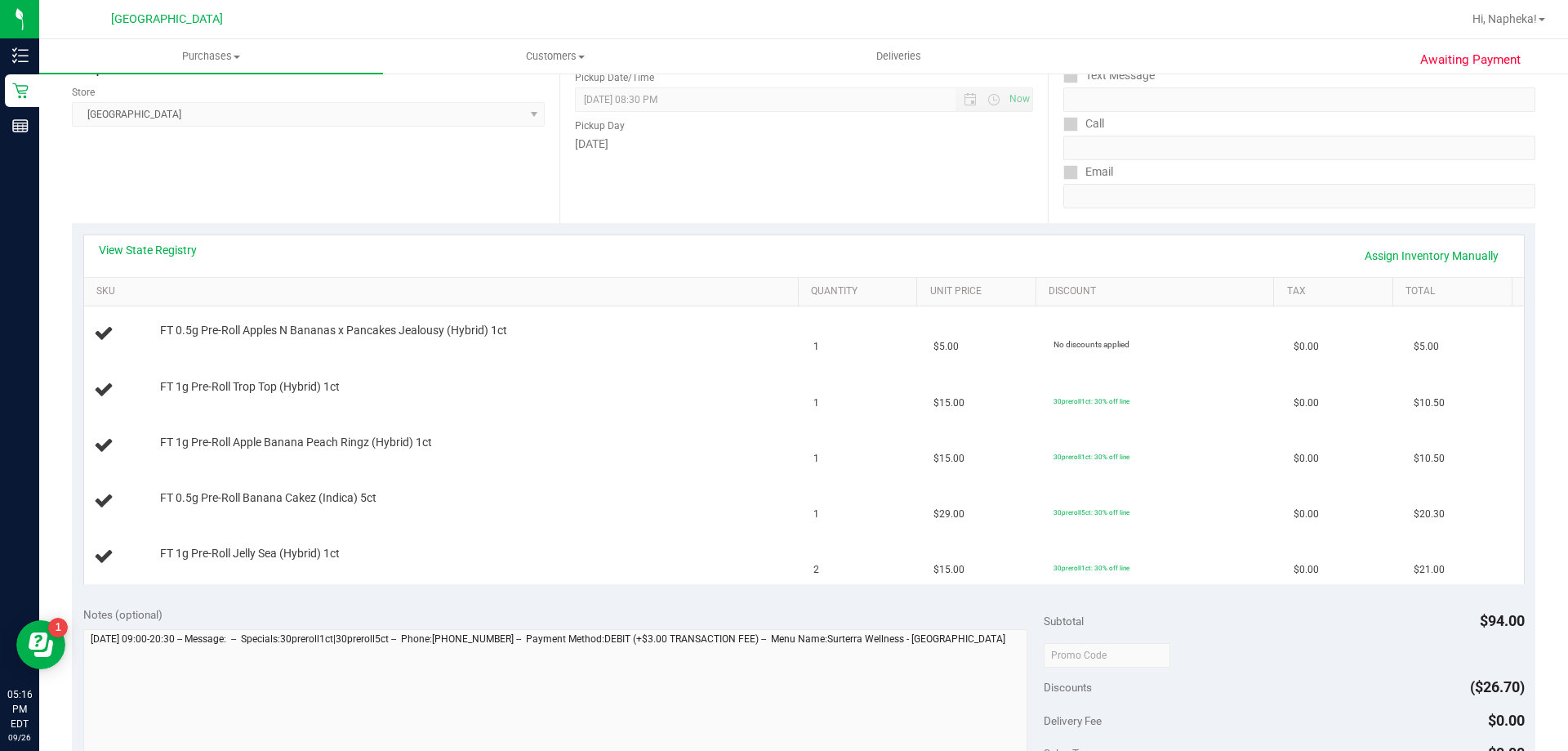
scroll to position [370, 0]
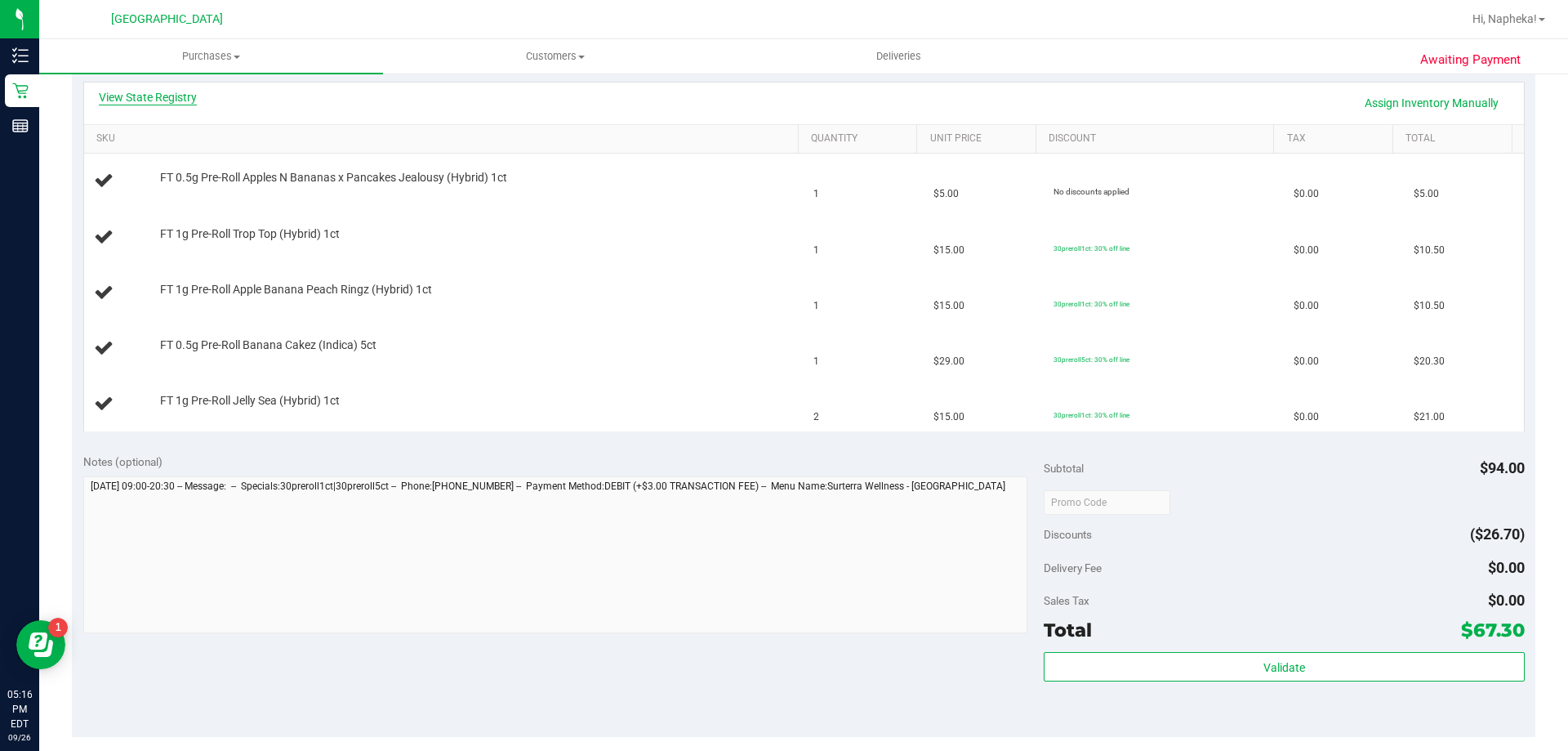
click at [179, 98] on link "View State Registry" at bounding box center [147, 97] width 98 height 16
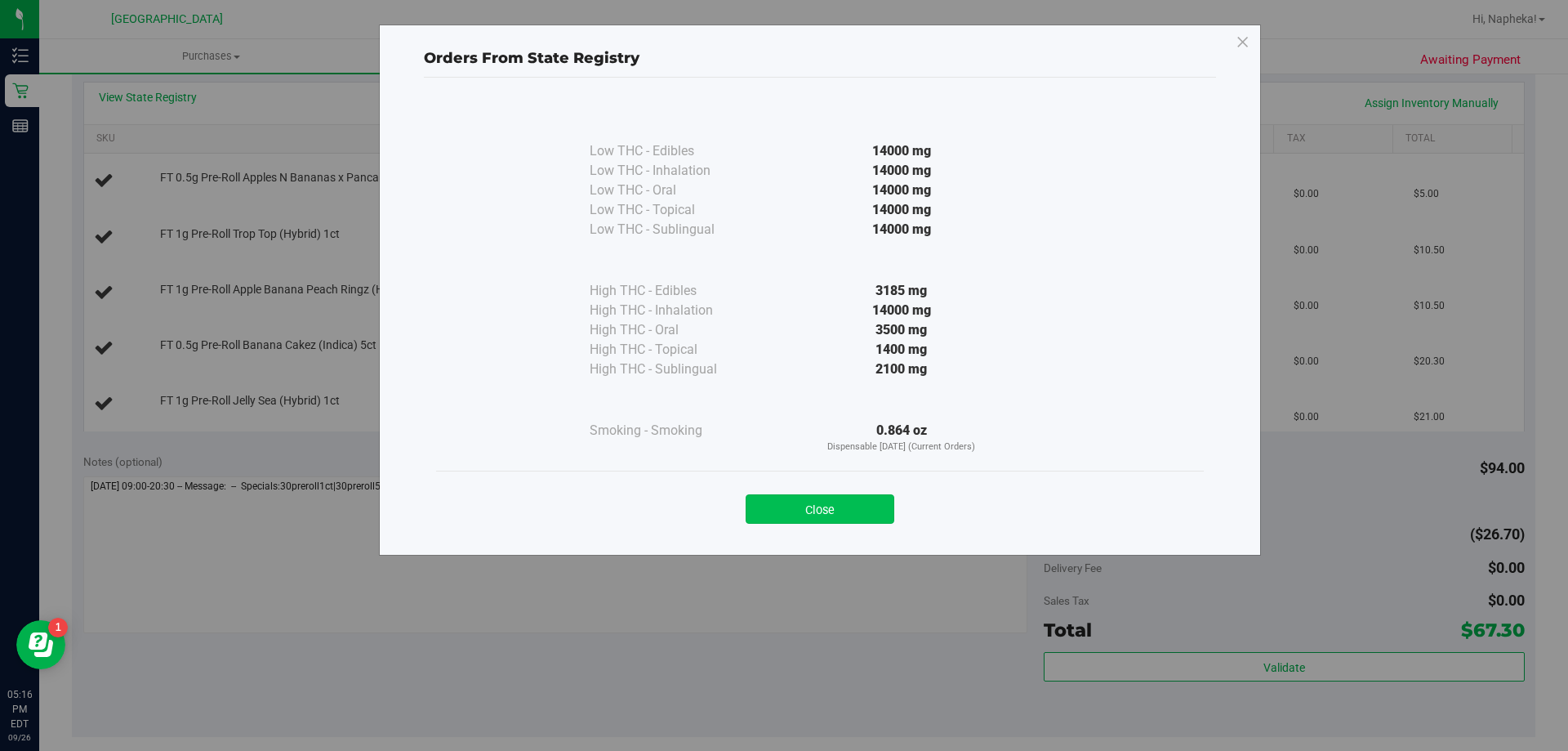
click at [876, 495] on button "Close" at bounding box center [819, 509] width 148 height 29
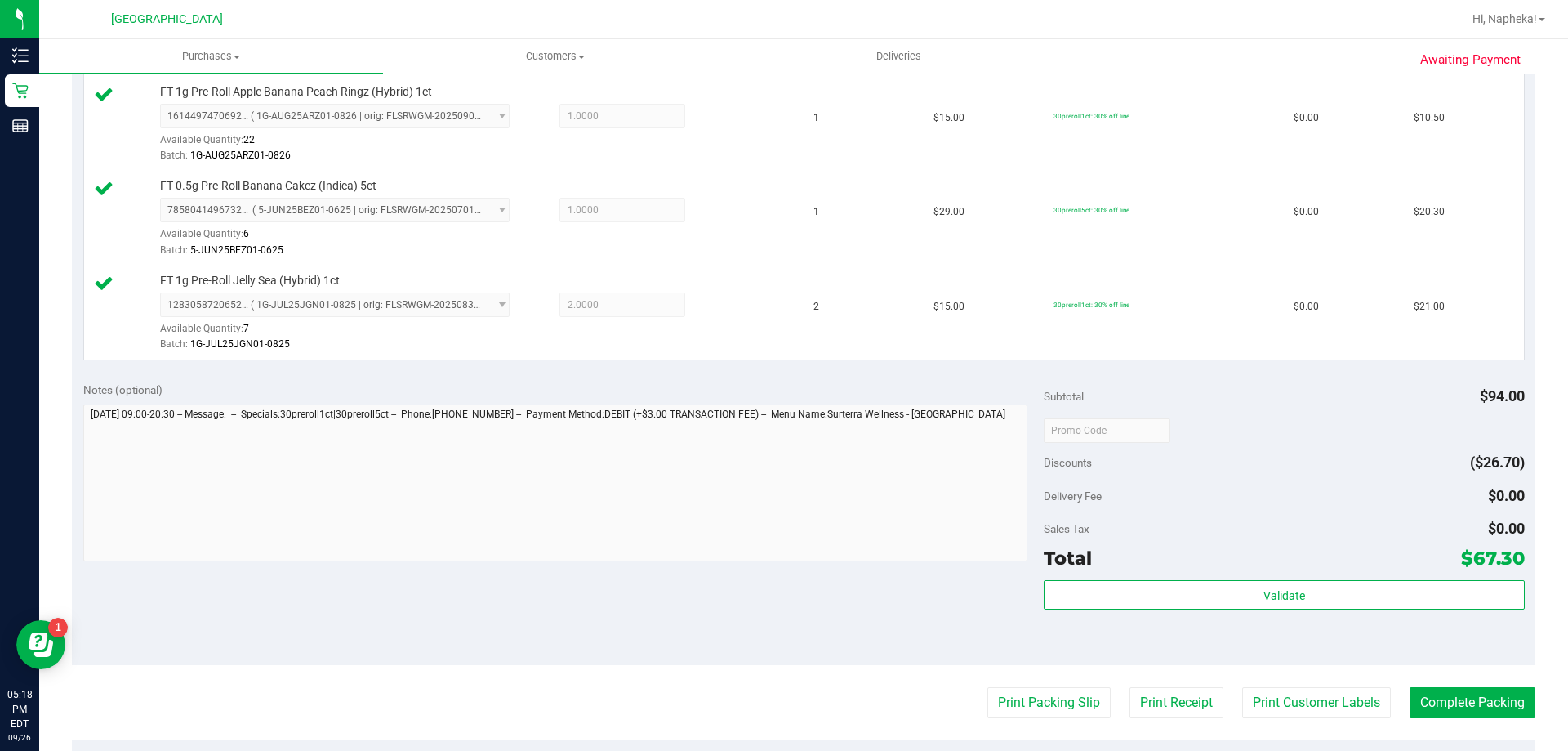
scroll to position [929, 0]
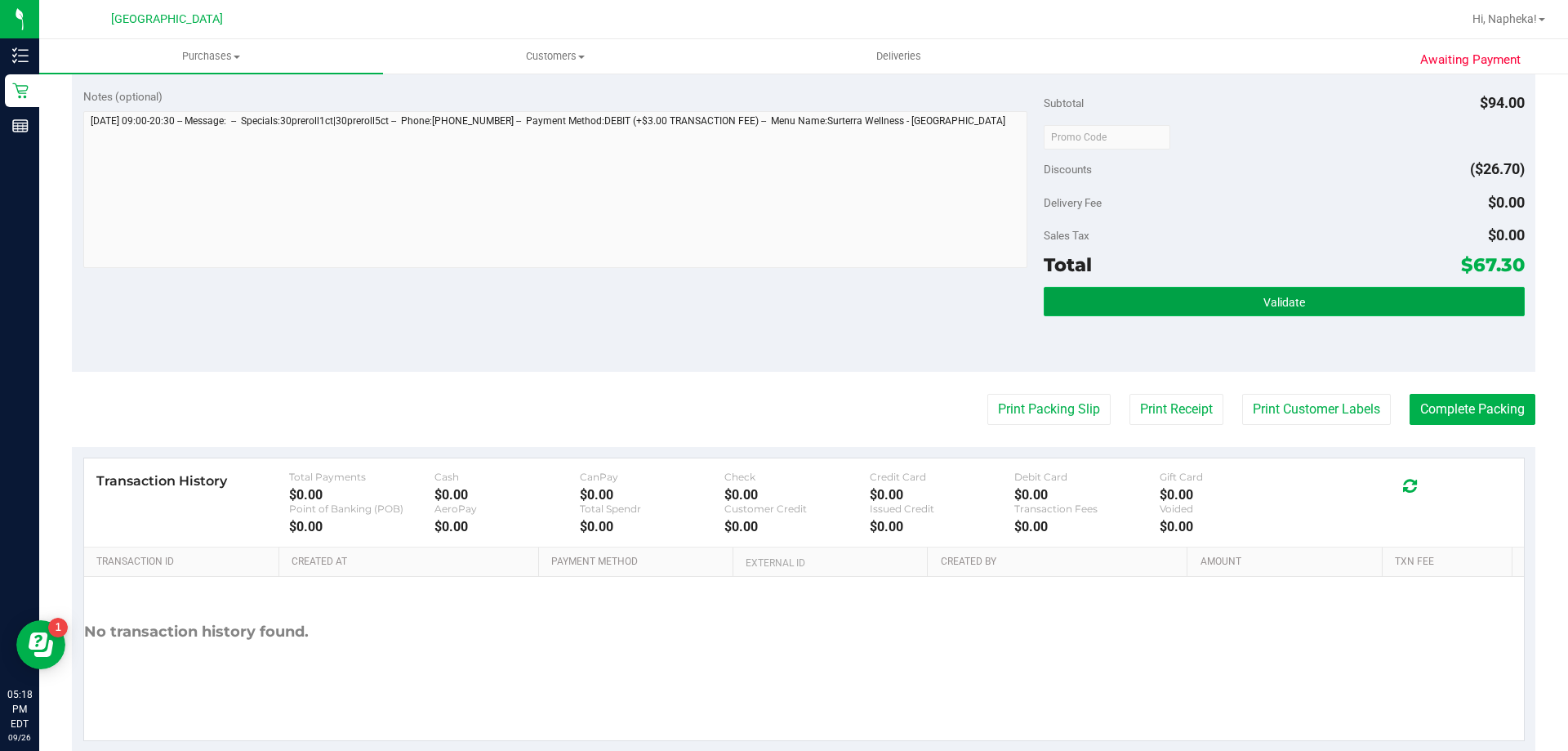
click at [1266, 301] on span "Validate" at bounding box center [1284, 302] width 42 height 13
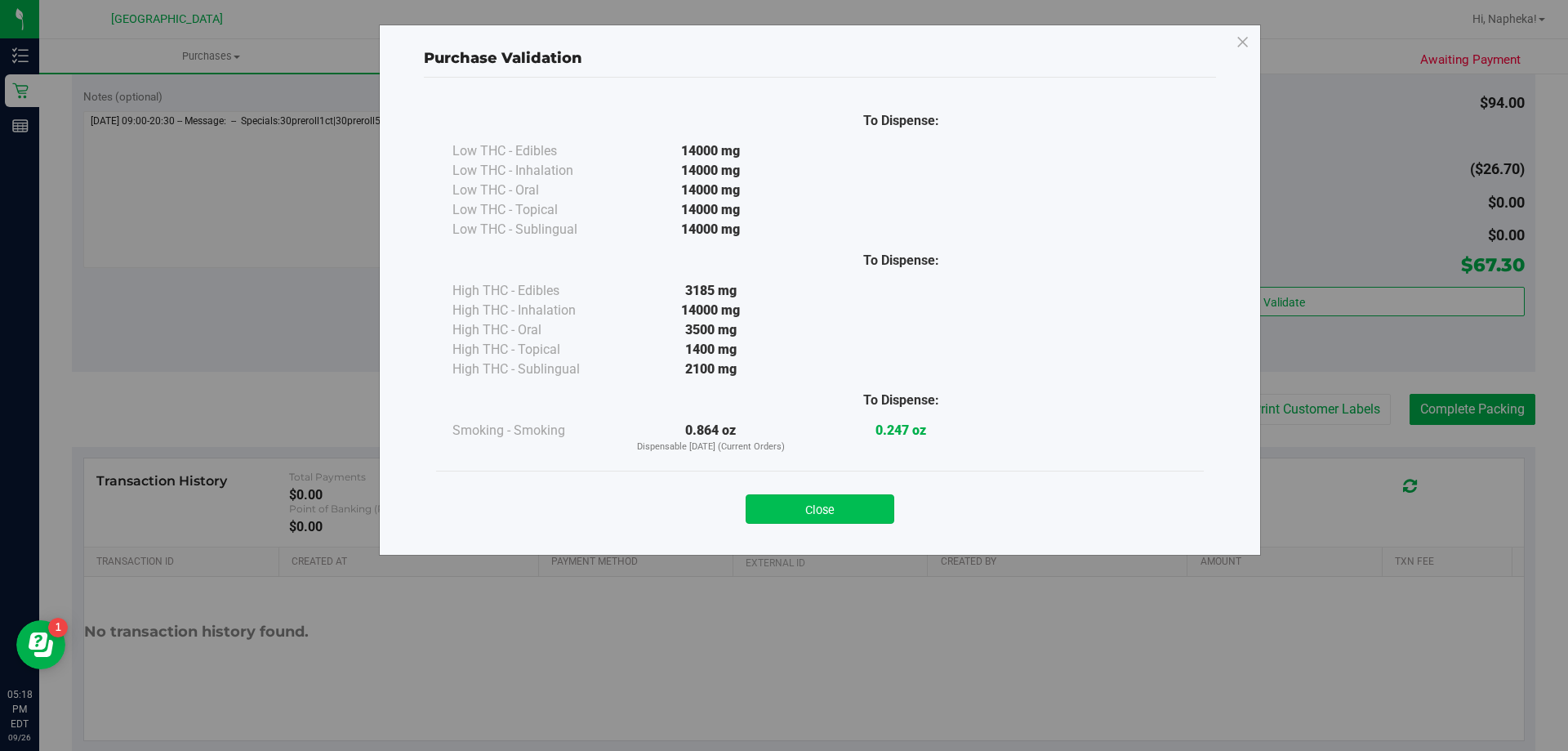
click at [855, 520] on button "Close" at bounding box center [819, 509] width 148 height 29
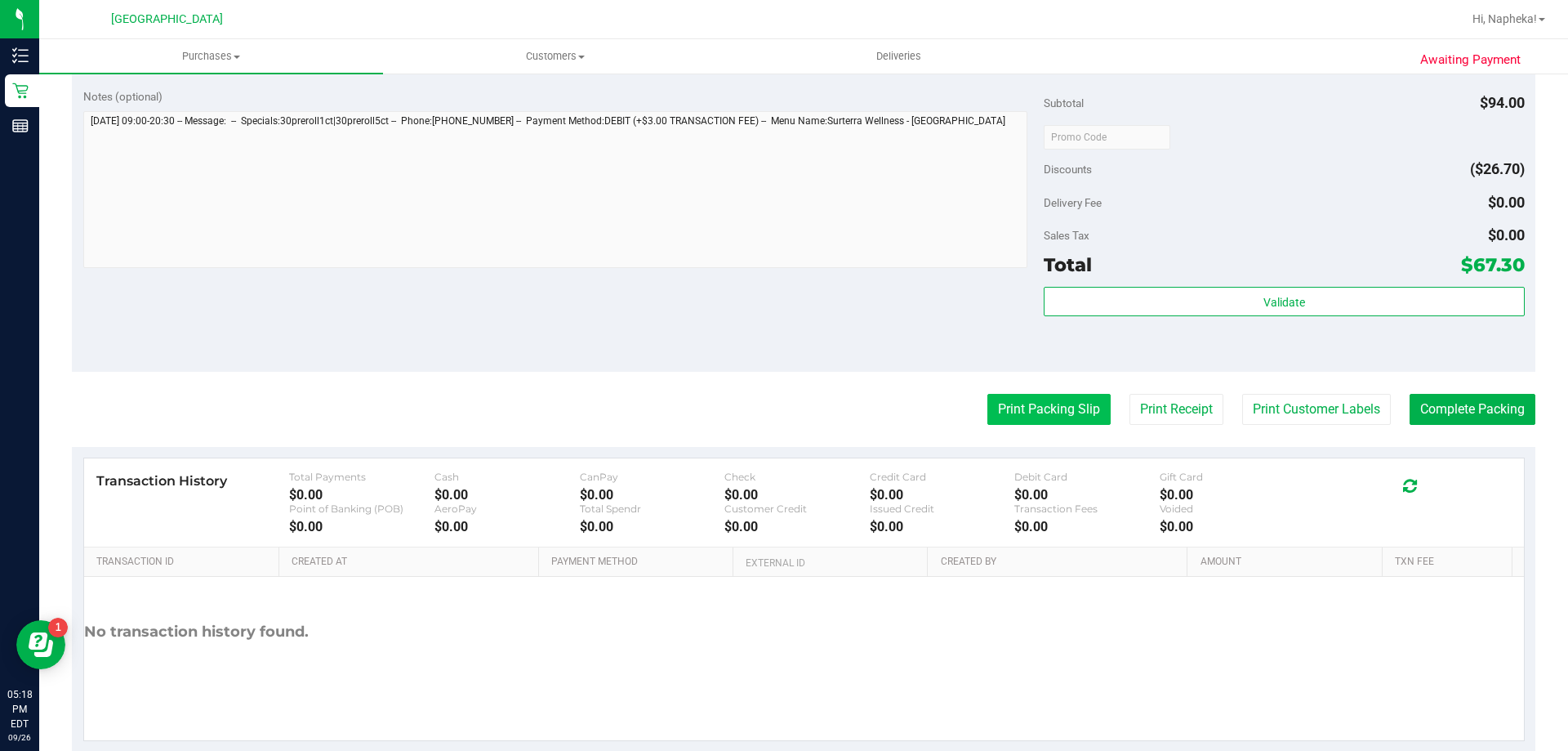
click at [1082, 418] on button "Print Packing Slip" at bounding box center [1049, 409] width 123 height 31
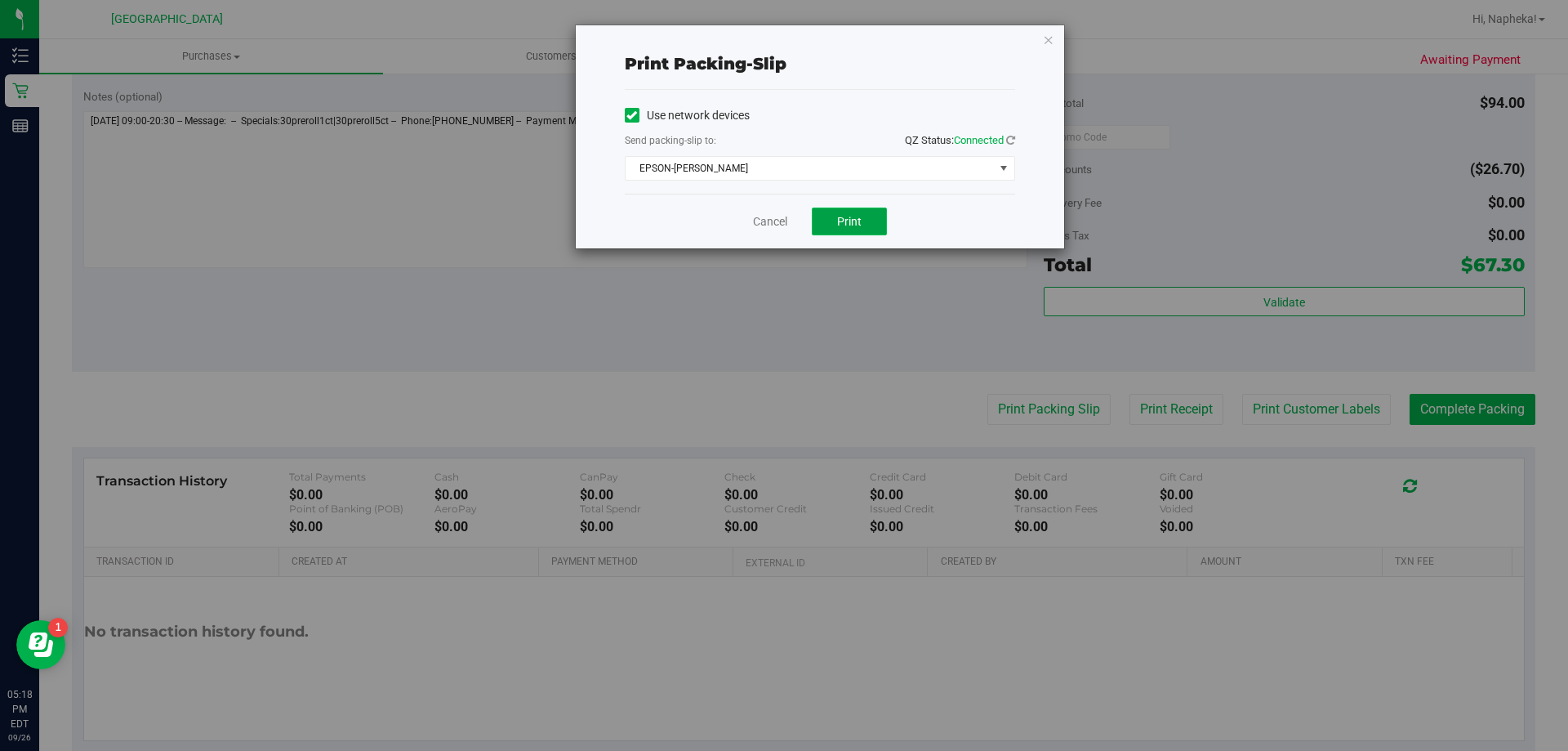
click at [850, 221] on span "Print" at bounding box center [849, 221] width 25 height 13
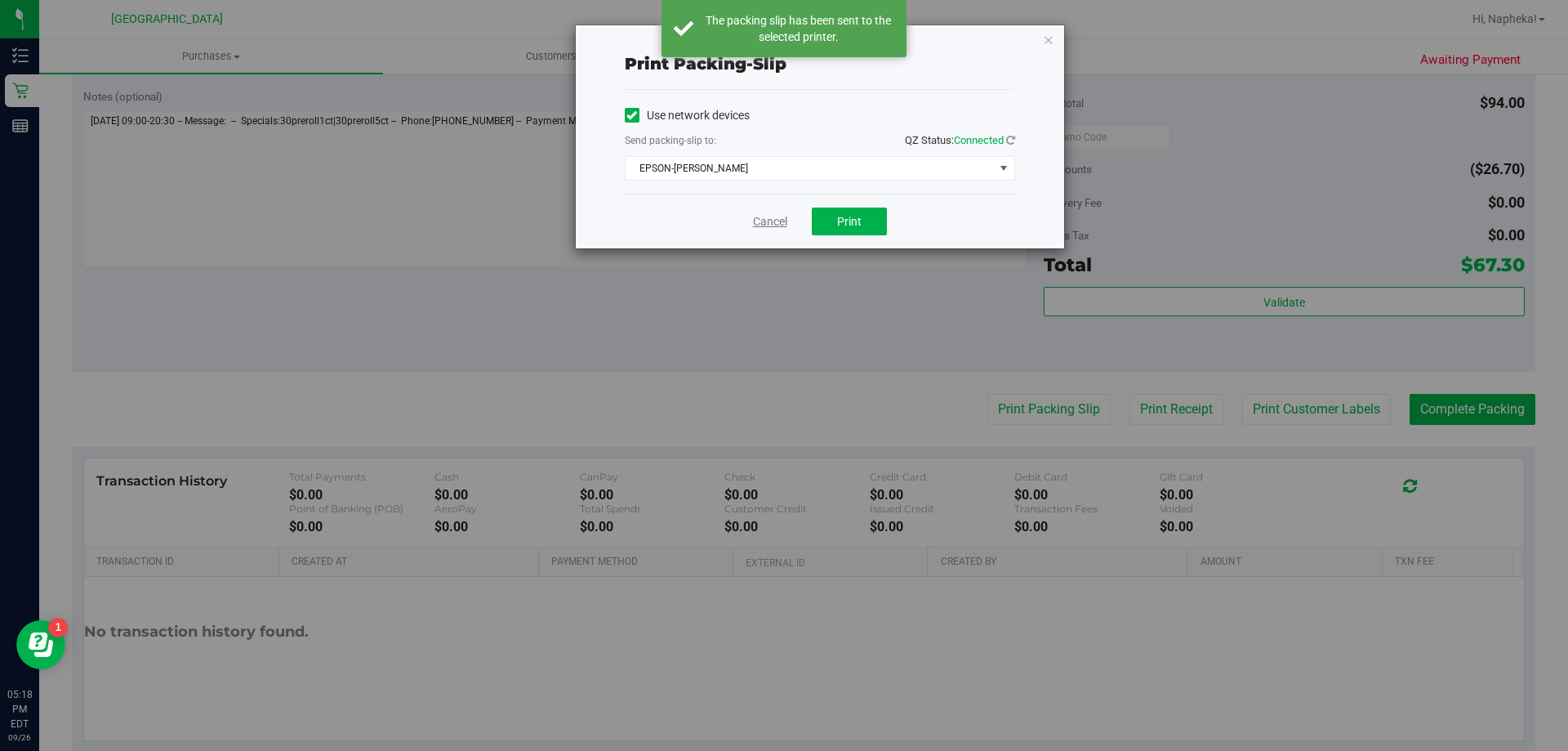
click at [780, 222] on link "Cancel" at bounding box center [770, 222] width 34 height 17
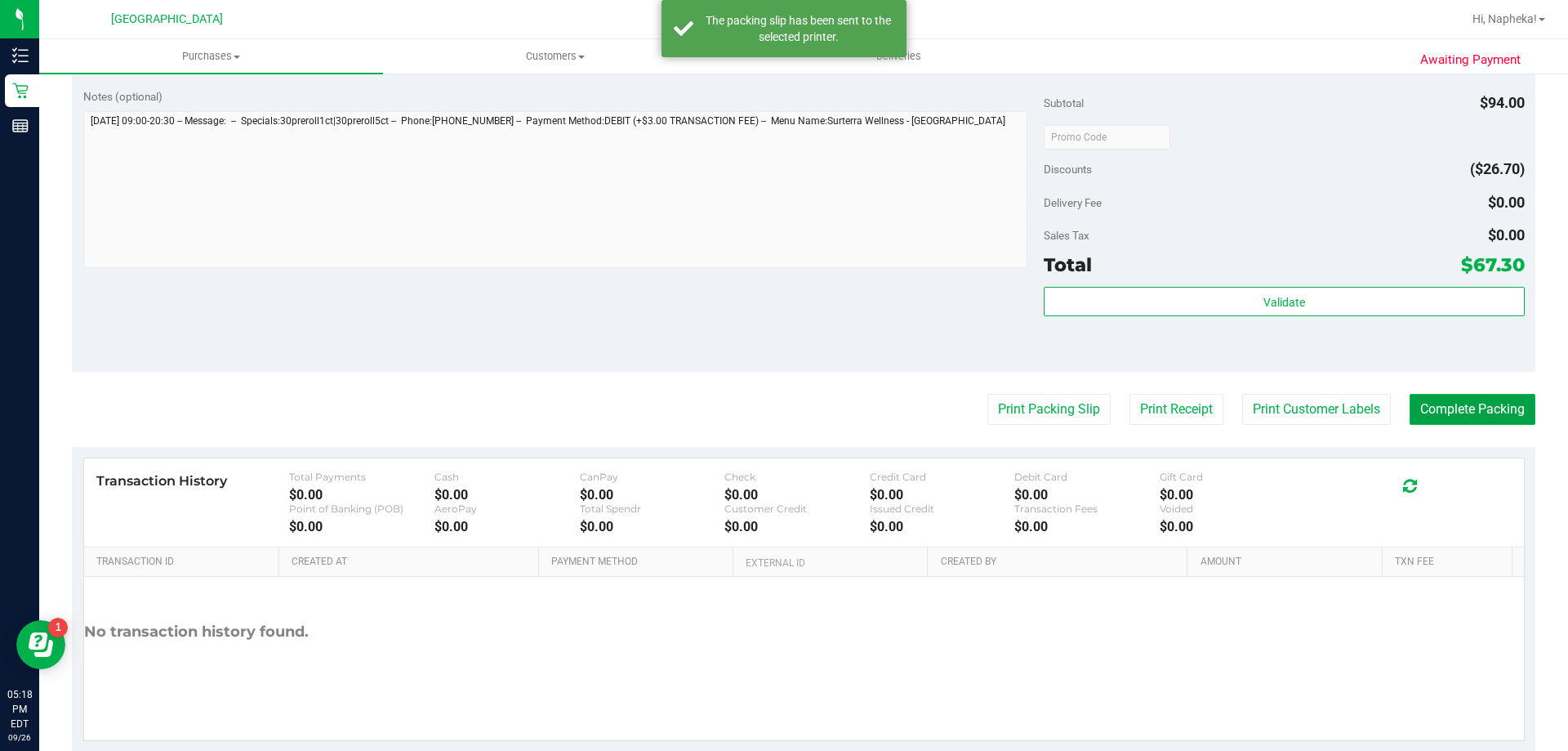
click at [1499, 422] on button "Complete Packing" at bounding box center [1472, 409] width 126 height 31
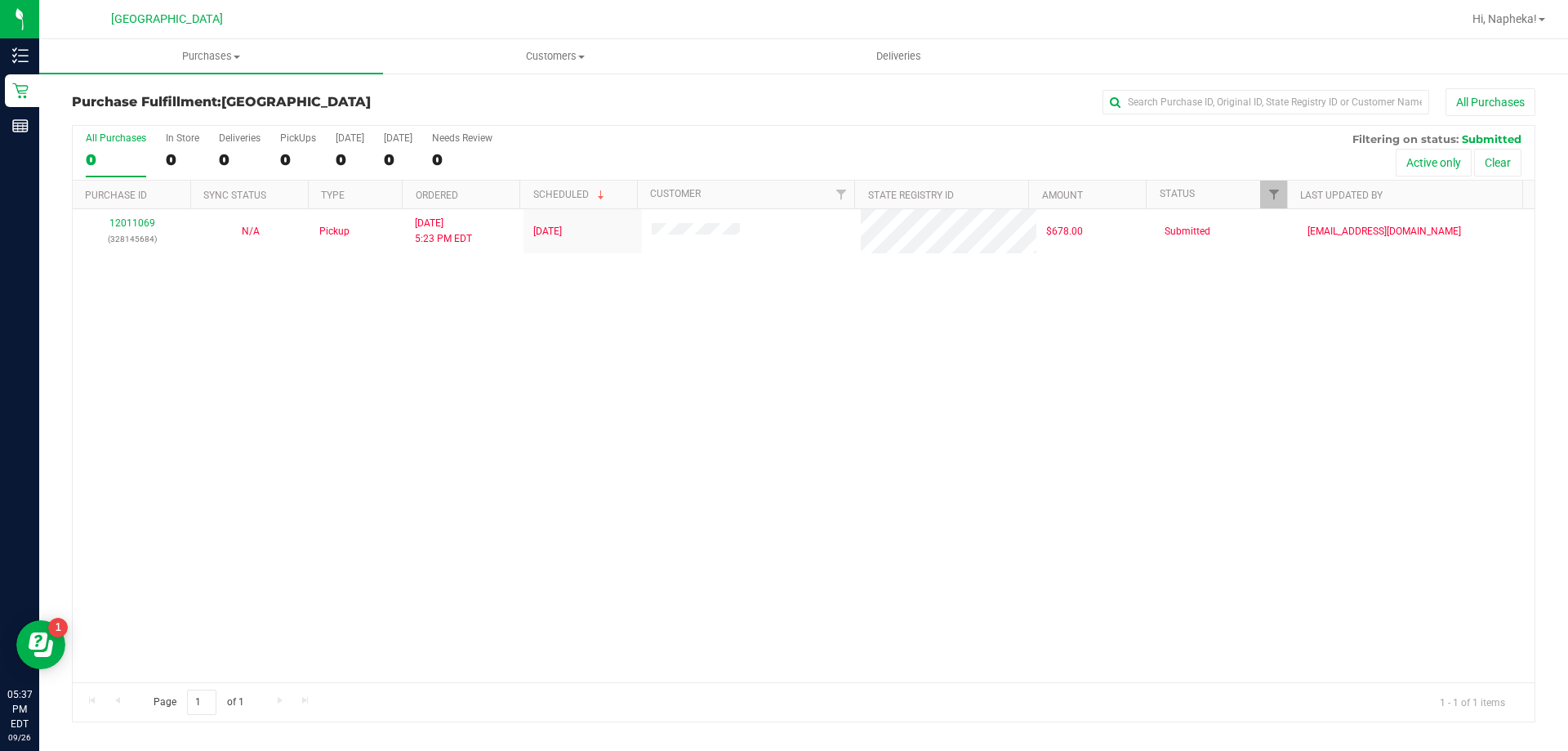
click at [158, 503] on div "12011069 (328145684) N/A Pickup 9/26/2025 5:23 PM EDT 9/26/2025 $678.00 Submitt…" at bounding box center [804, 446] width 1462 height 473
click at [194, 363] on div "12011069 (328145684) N/A Pickup 9/26/2025 5:23 PM EDT 9/26/2025 $678.00 Submitt…" at bounding box center [804, 446] width 1462 height 473
